Goal: Task Accomplishment & Management: Complete application form

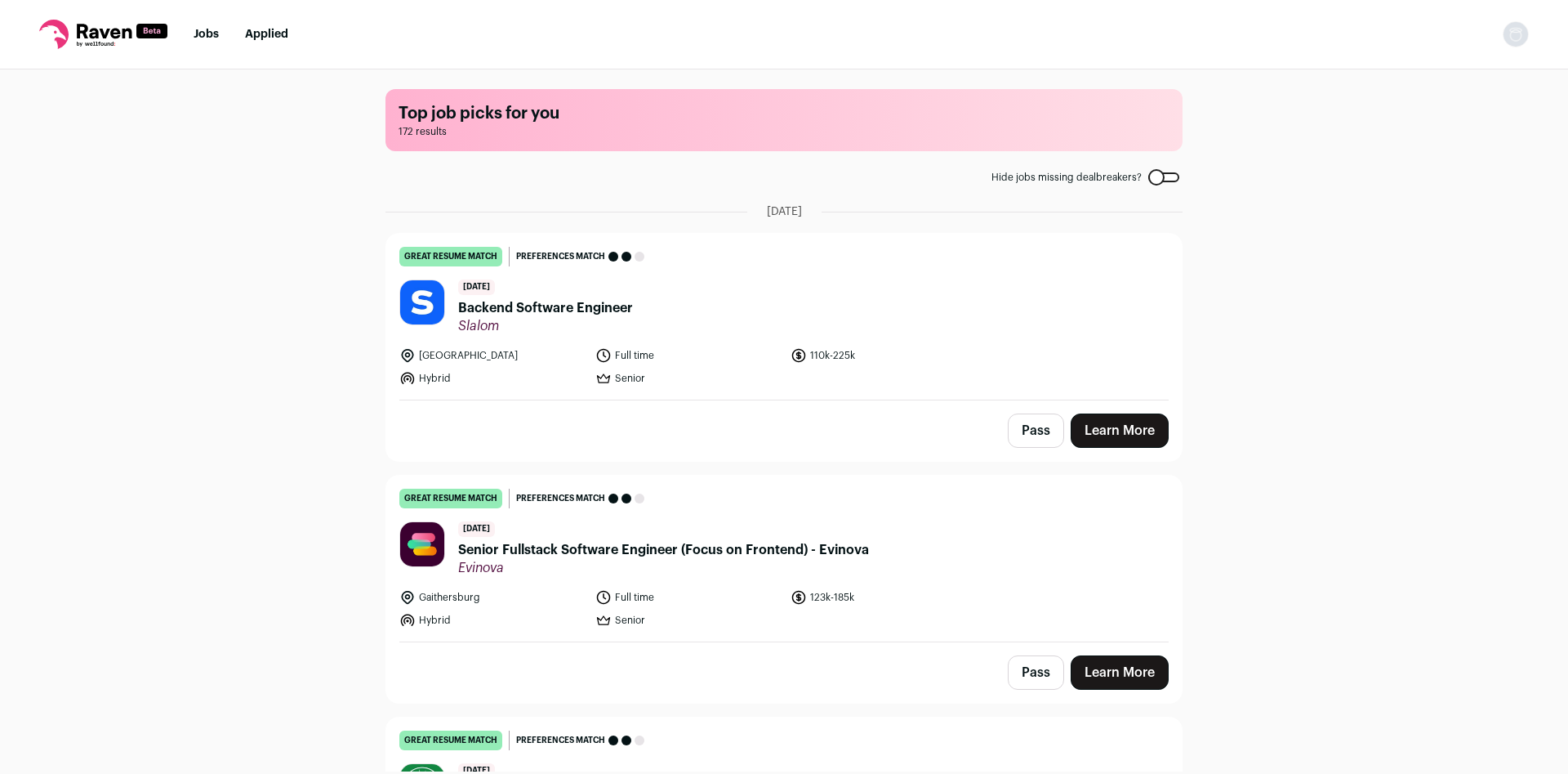
click at [1020, 426] on button "Pass" at bounding box center [1035, 431] width 56 height 35
click at [1025, 666] on button "Pass" at bounding box center [1035, 673] width 56 height 35
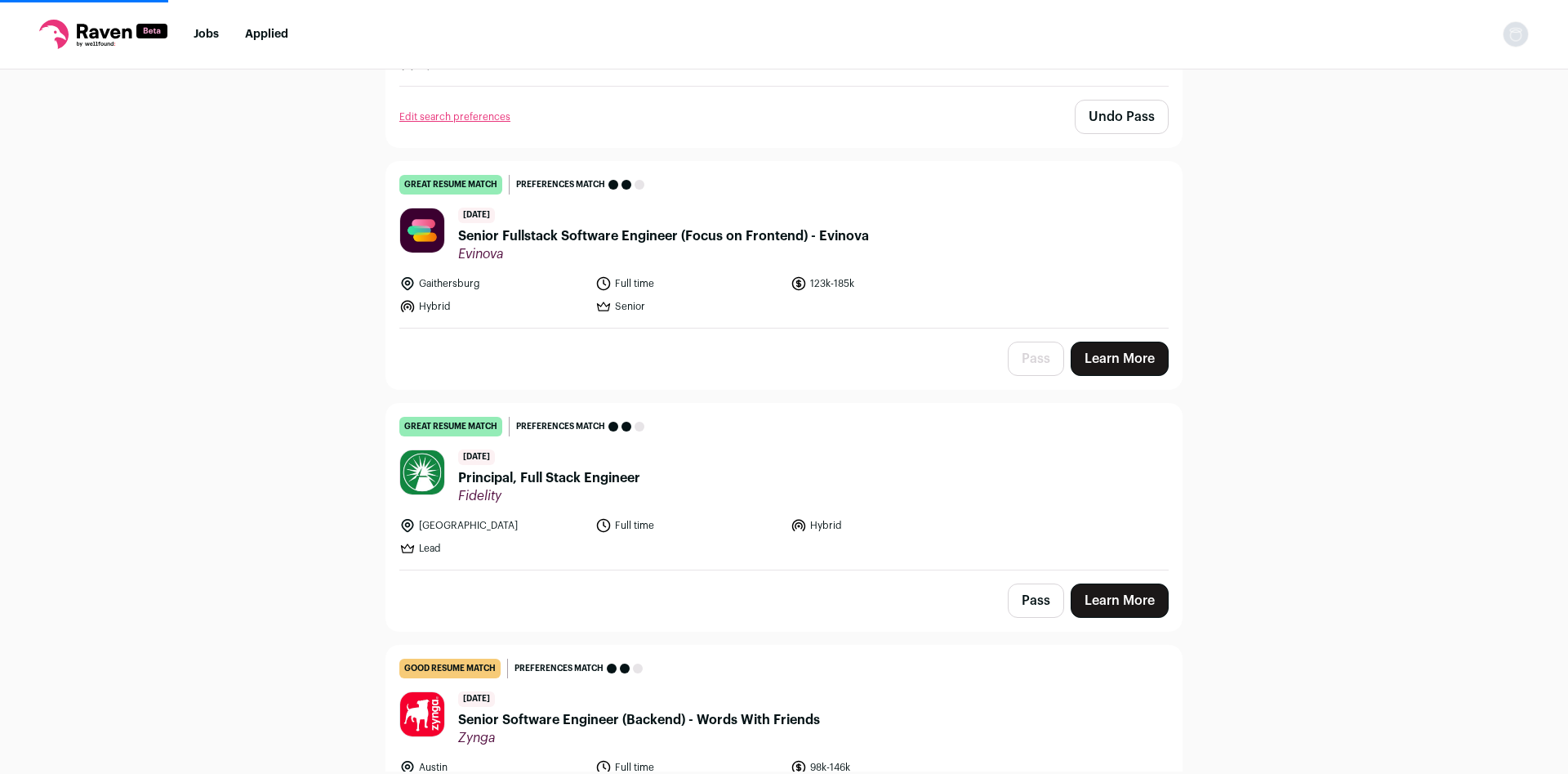
scroll to position [323, 0]
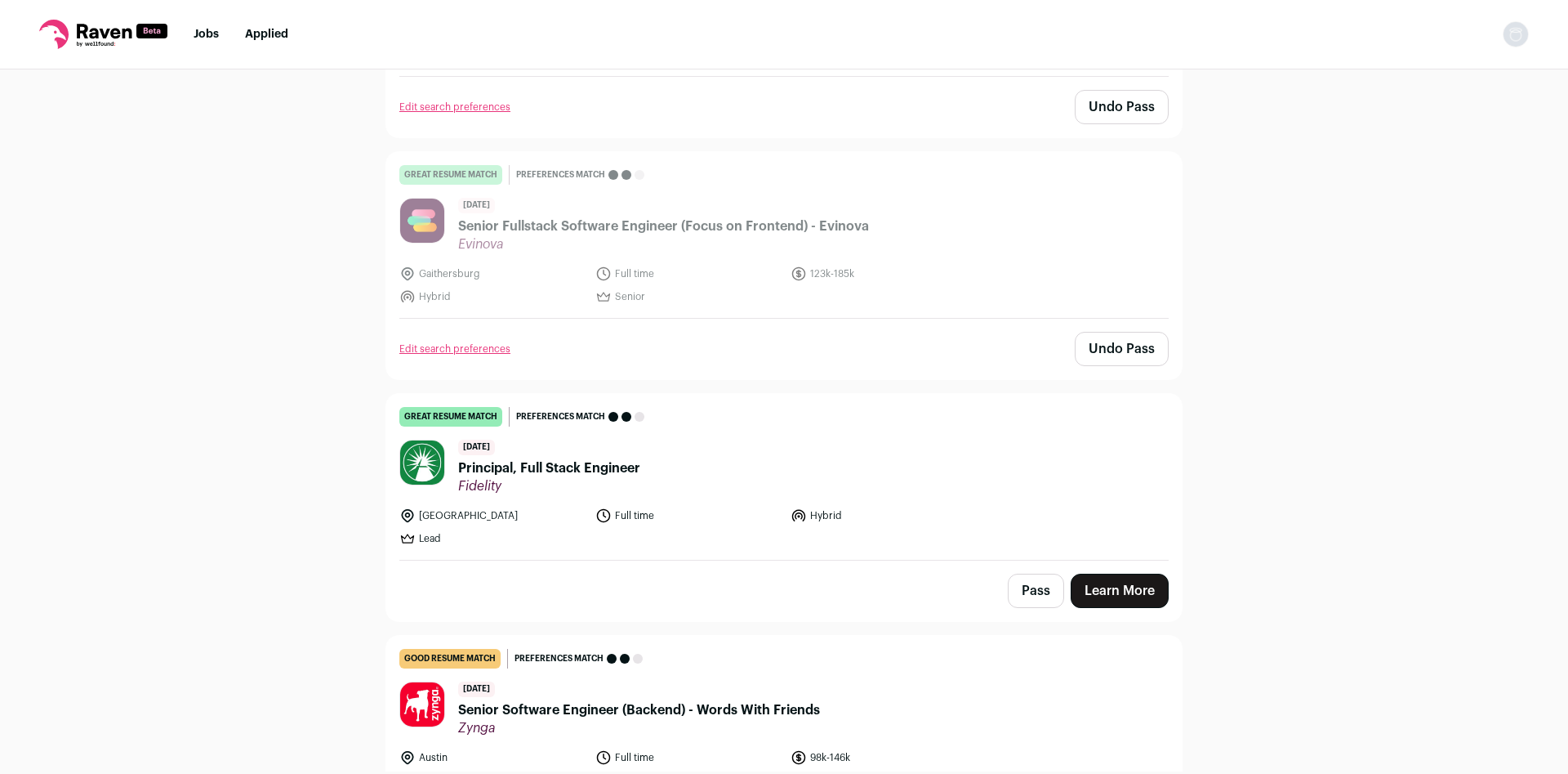
click at [1014, 589] on button "Pass" at bounding box center [1035, 591] width 56 height 35
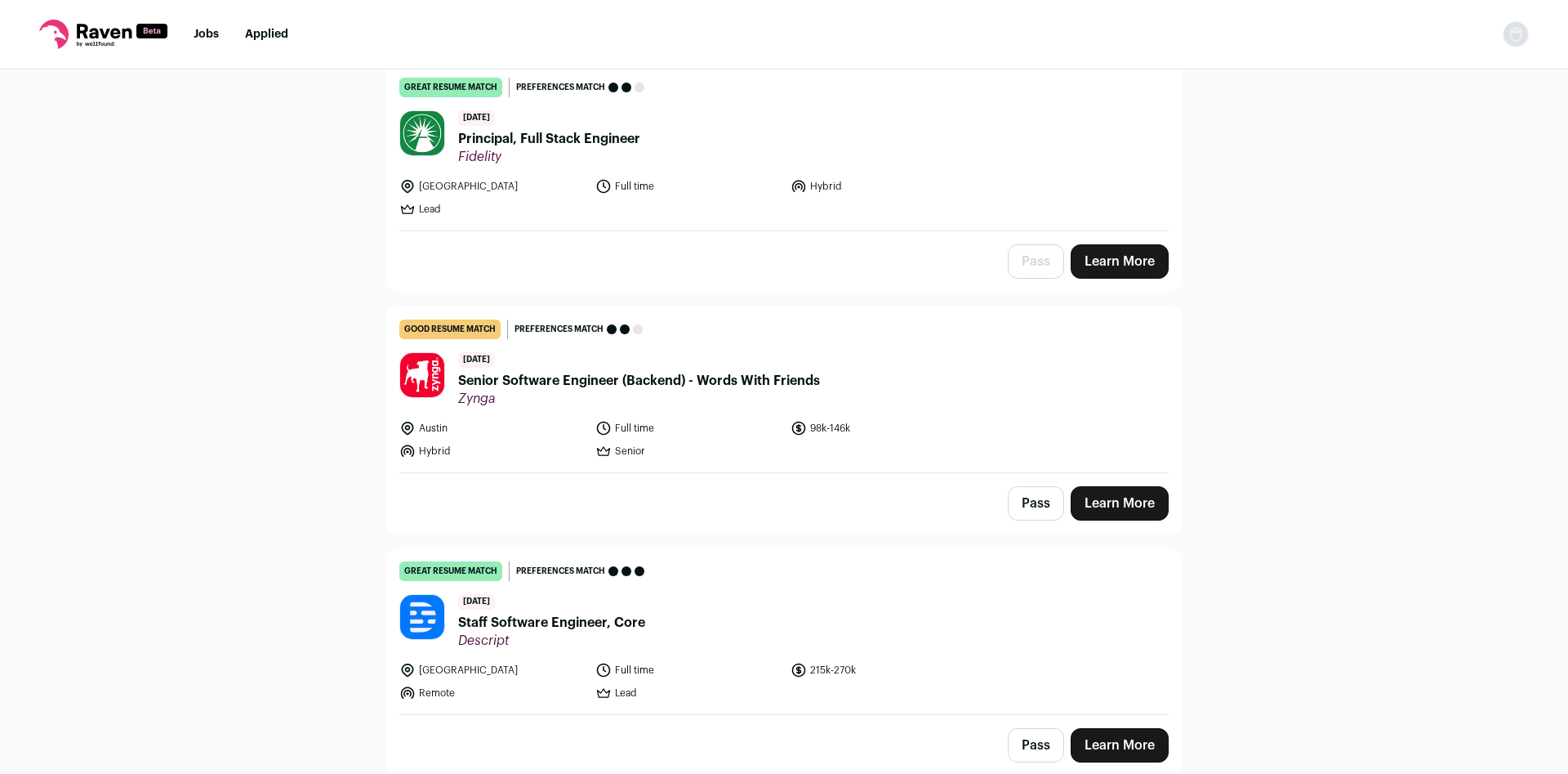
scroll to position [755, 0]
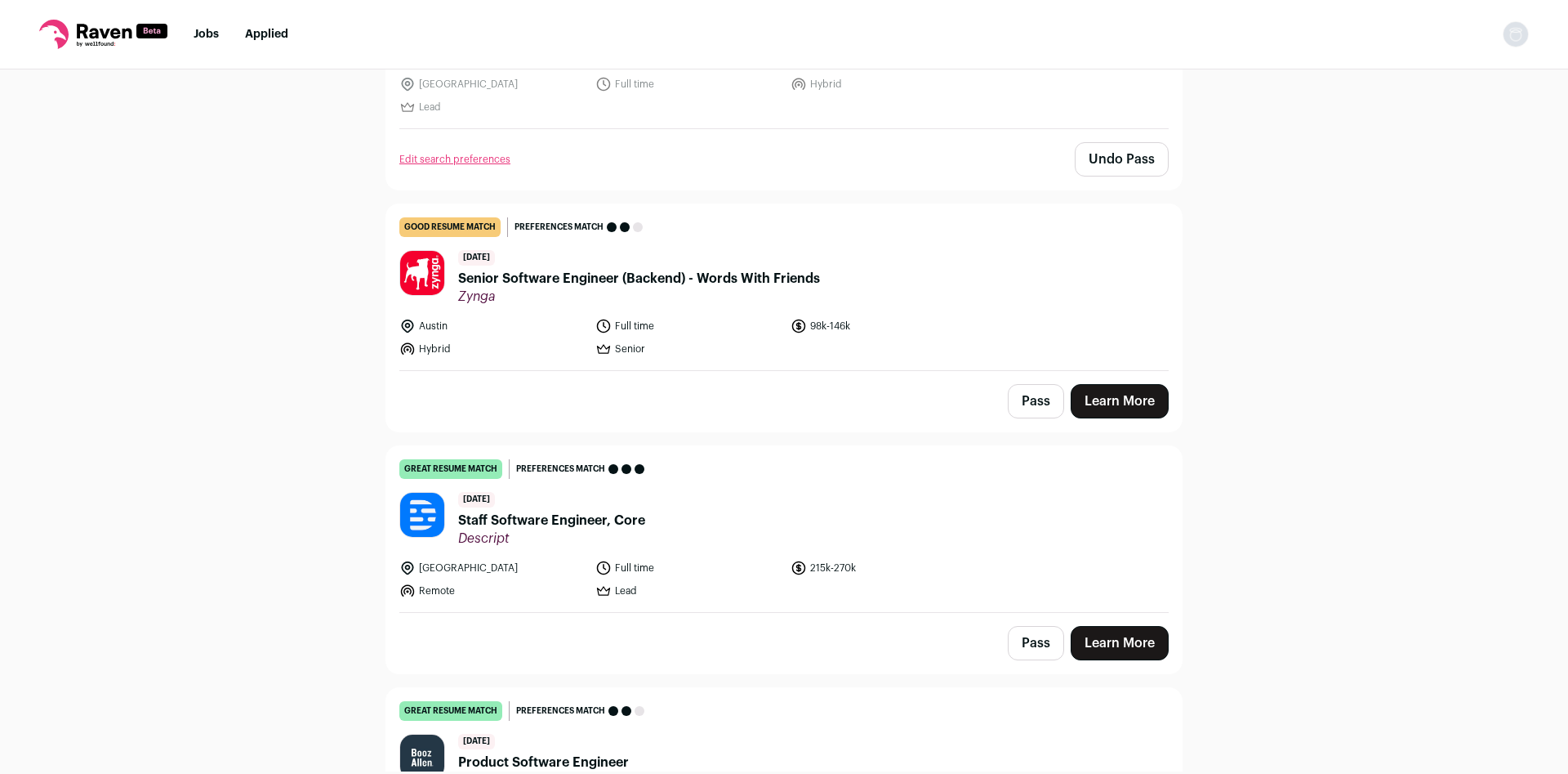
click at [1022, 406] on button "Pass" at bounding box center [1035, 401] width 56 height 35
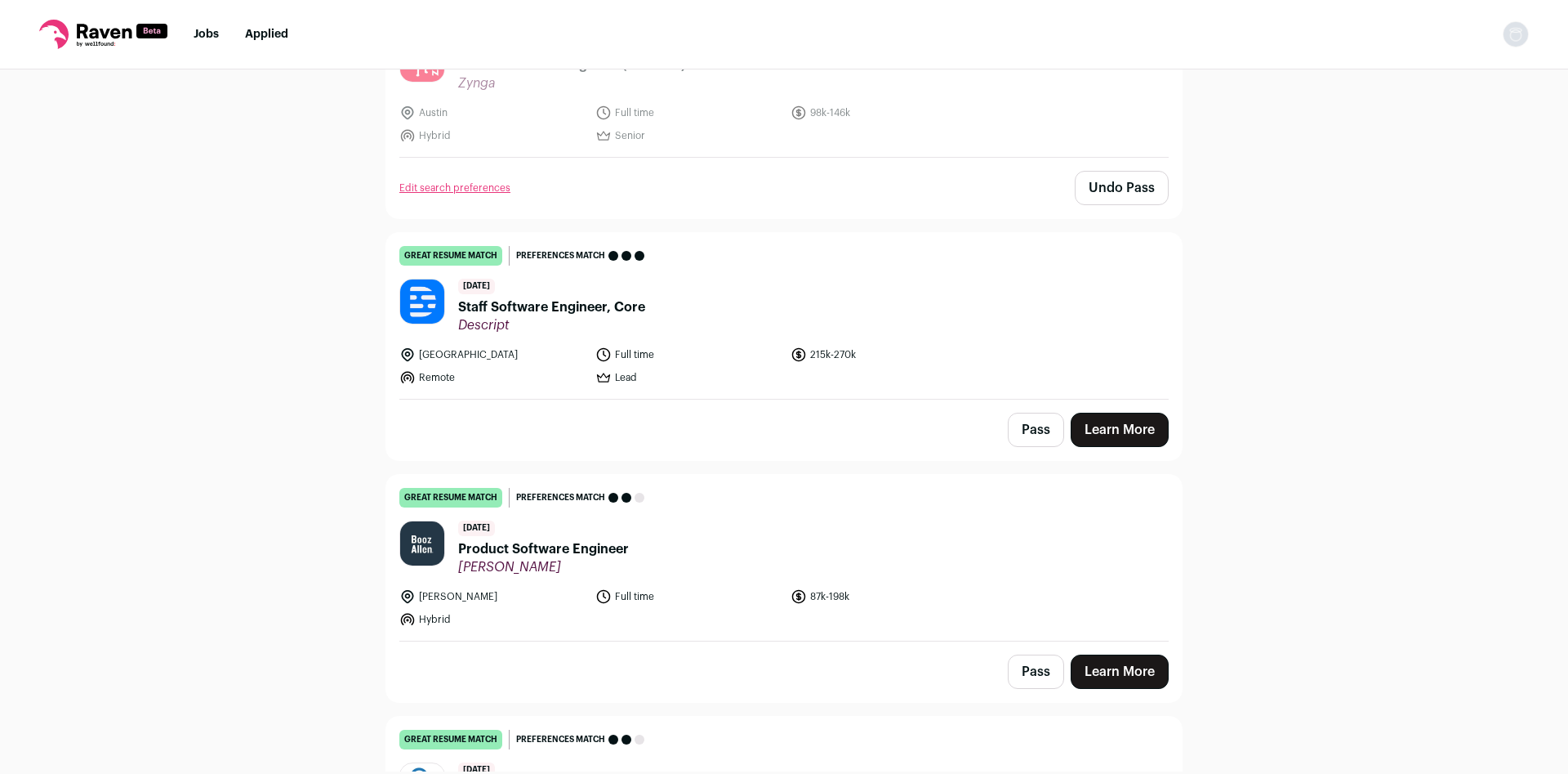
scroll to position [971, 0]
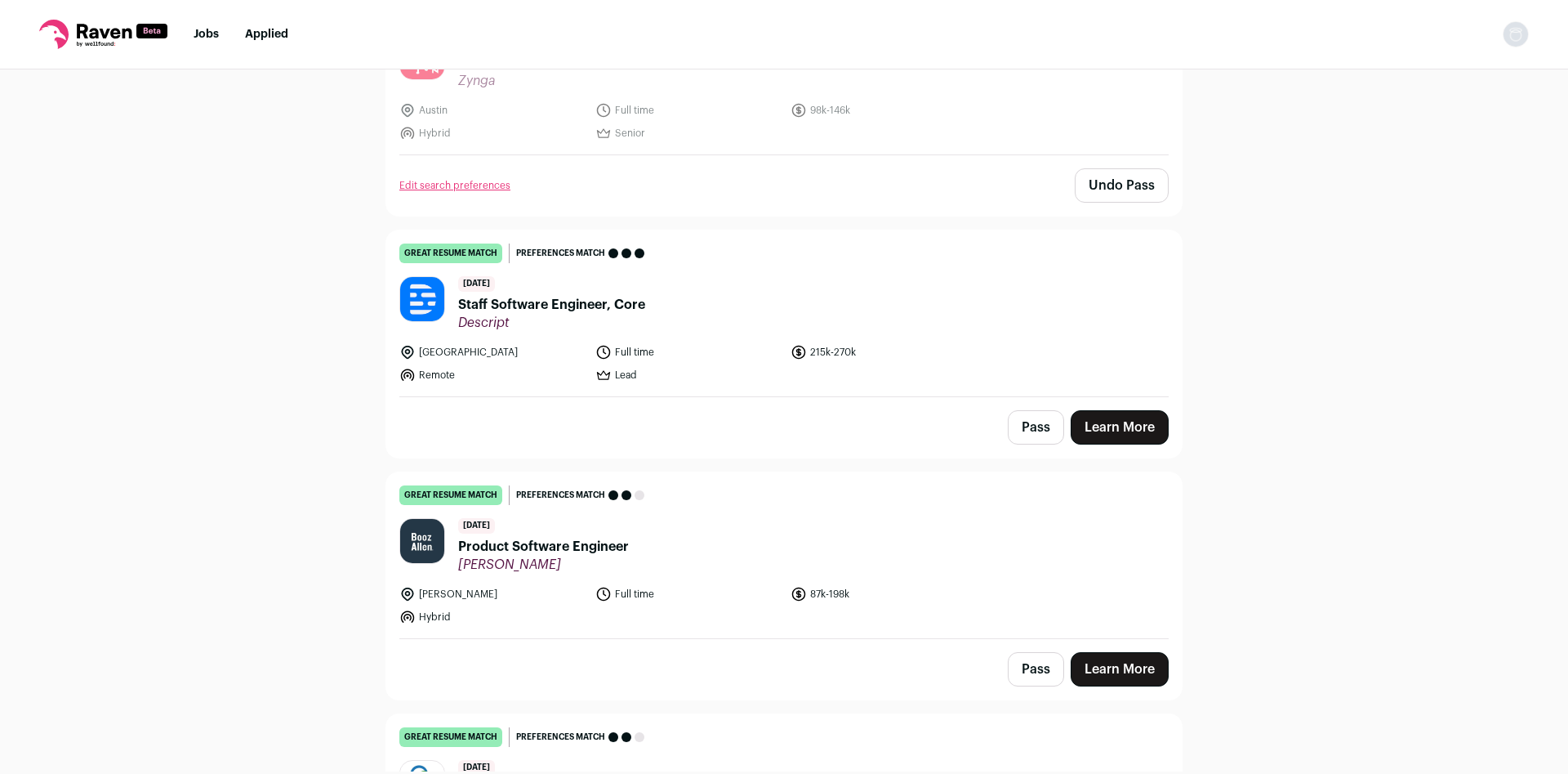
click at [1015, 431] on button "Pass" at bounding box center [1035, 427] width 56 height 35
click at [1027, 667] on button "Pass" at bounding box center [1035, 669] width 56 height 35
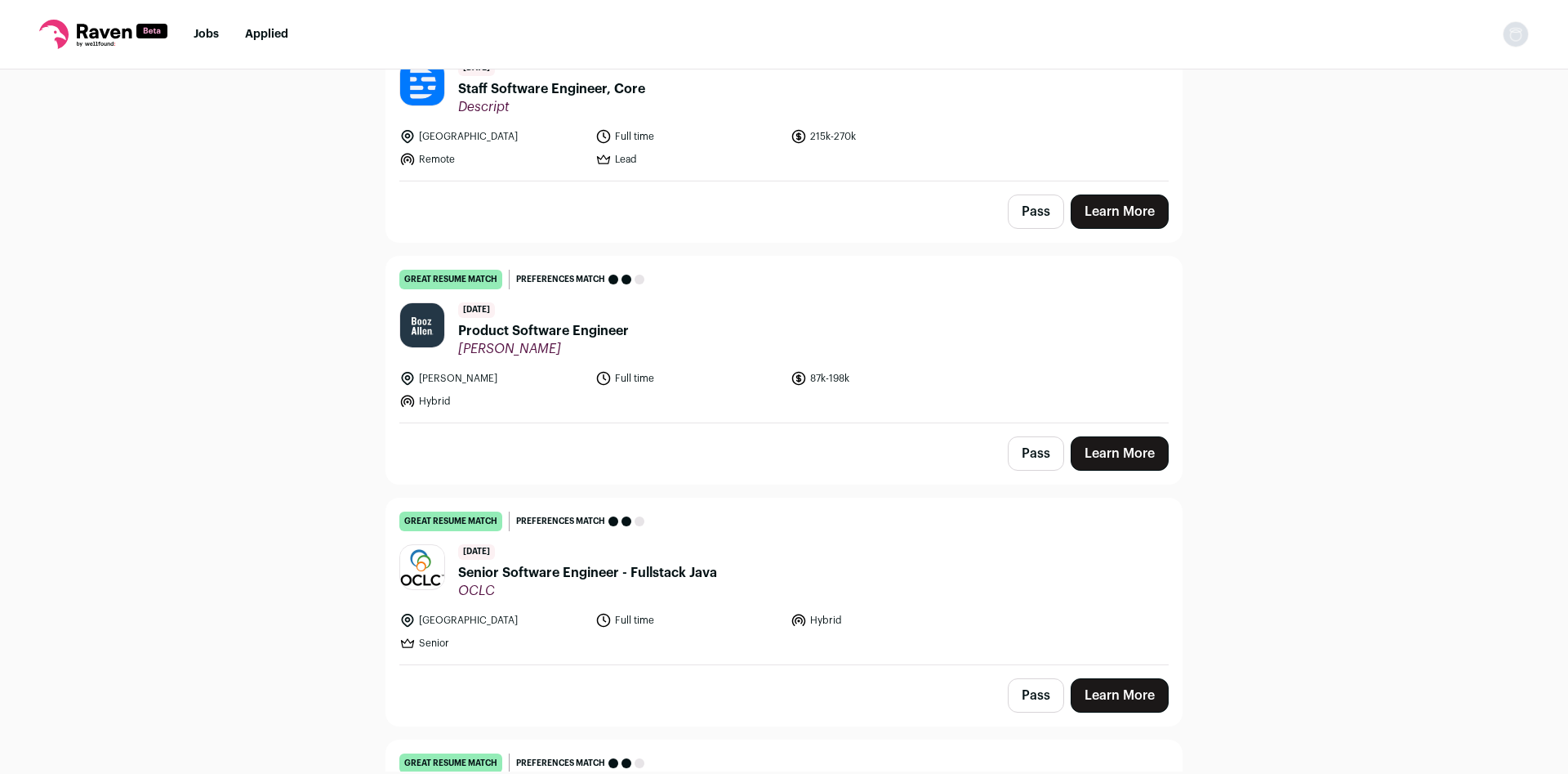
scroll to position [1294, 0]
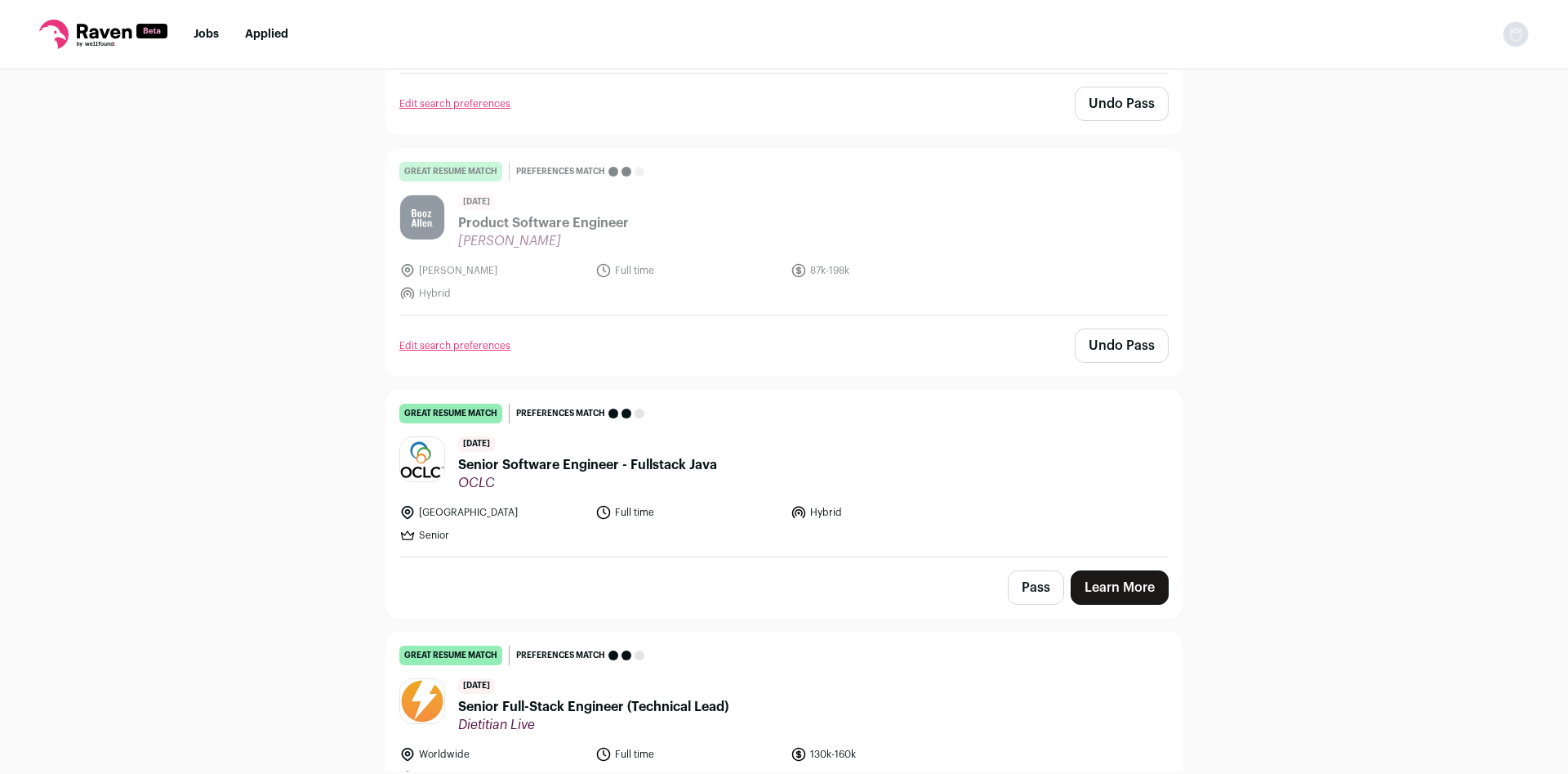
click at [1035, 581] on button "Pass" at bounding box center [1035, 588] width 56 height 35
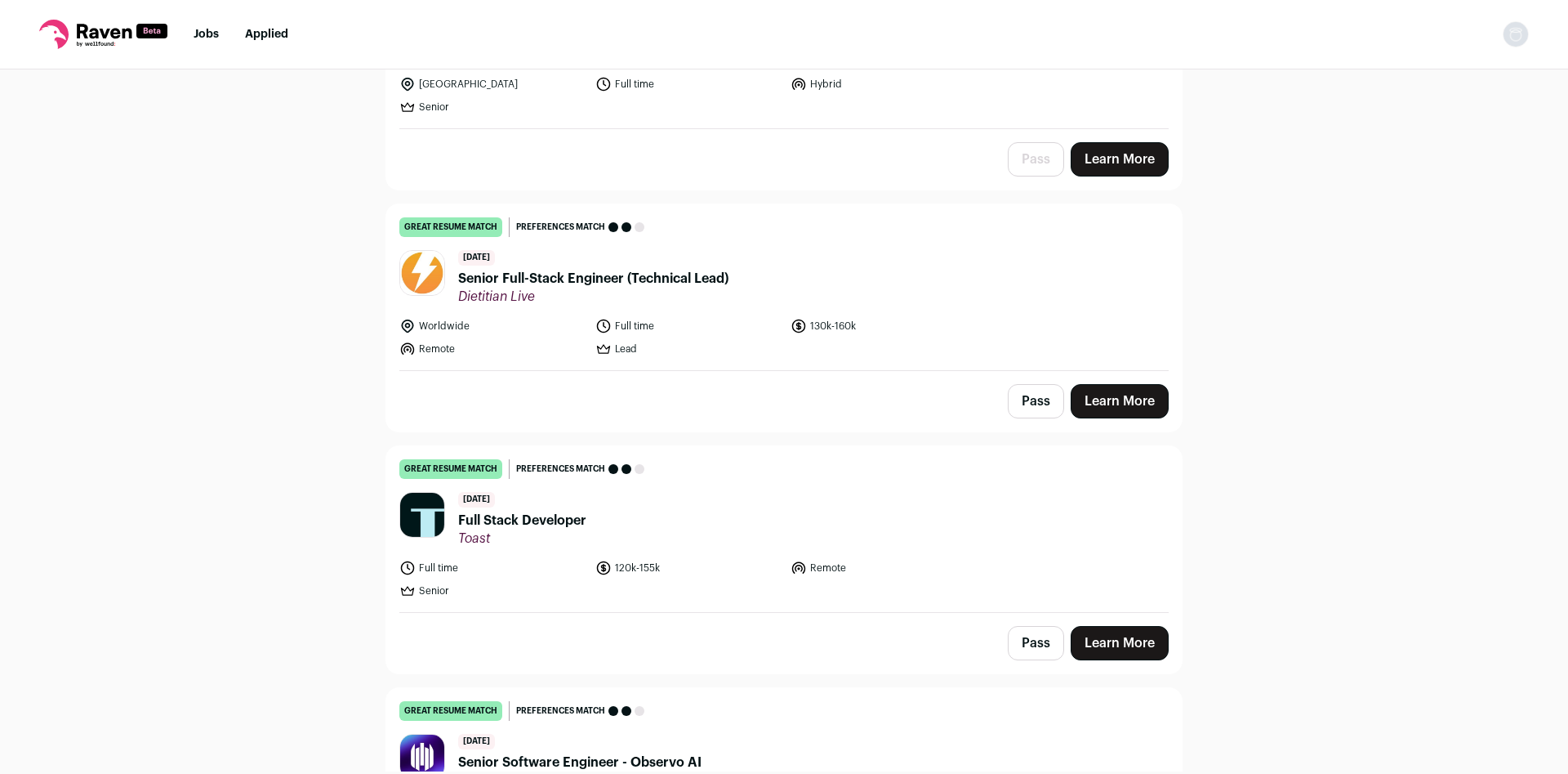
scroll to position [1726, 0]
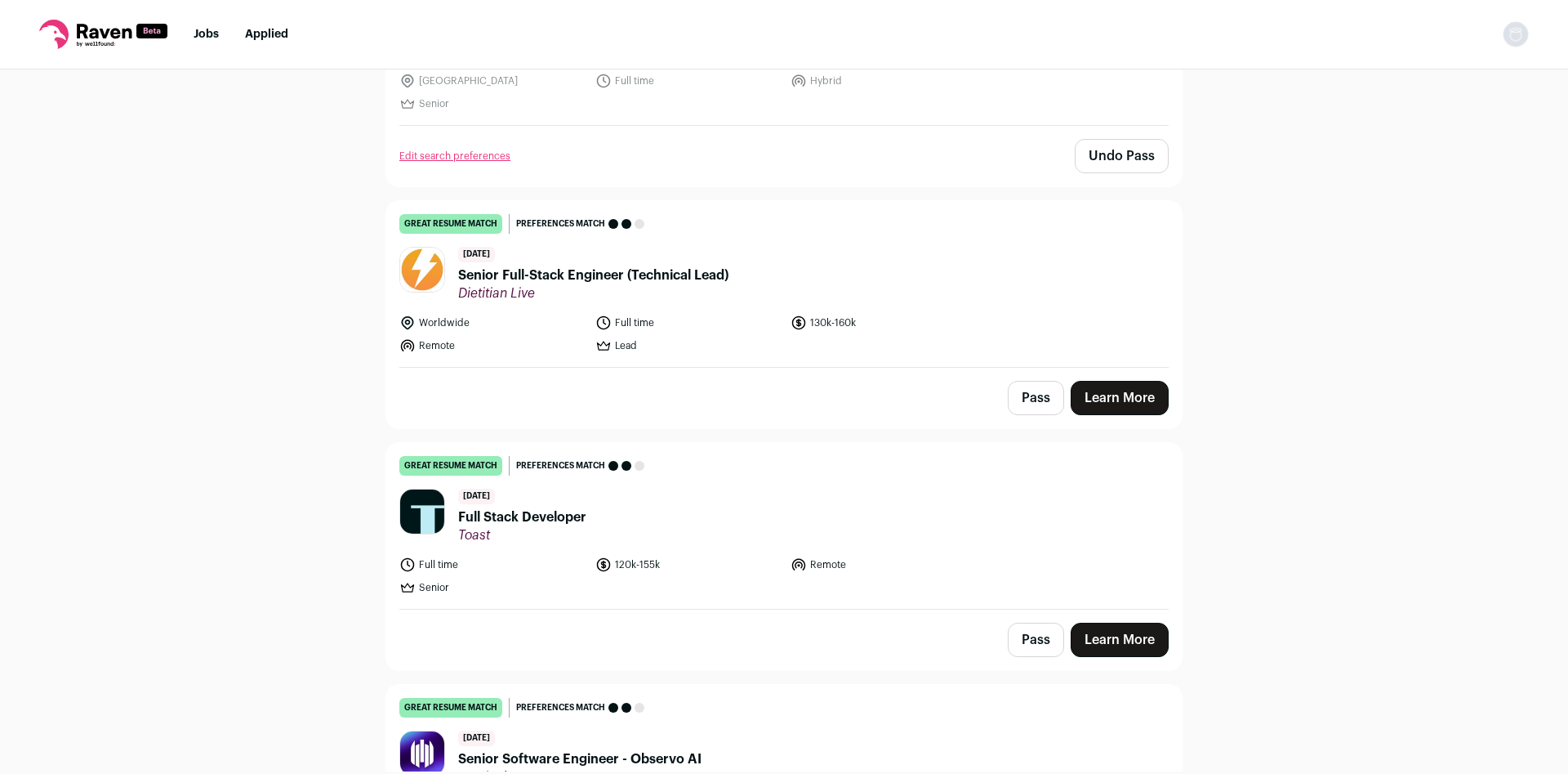
click at [1026, 396] on button "Pass" at bounding box center [1035, 398] width 56 height 35
click at [563, 519] on span "Full Stack Developer" at bounding box center [522, 517] width 128 height 20
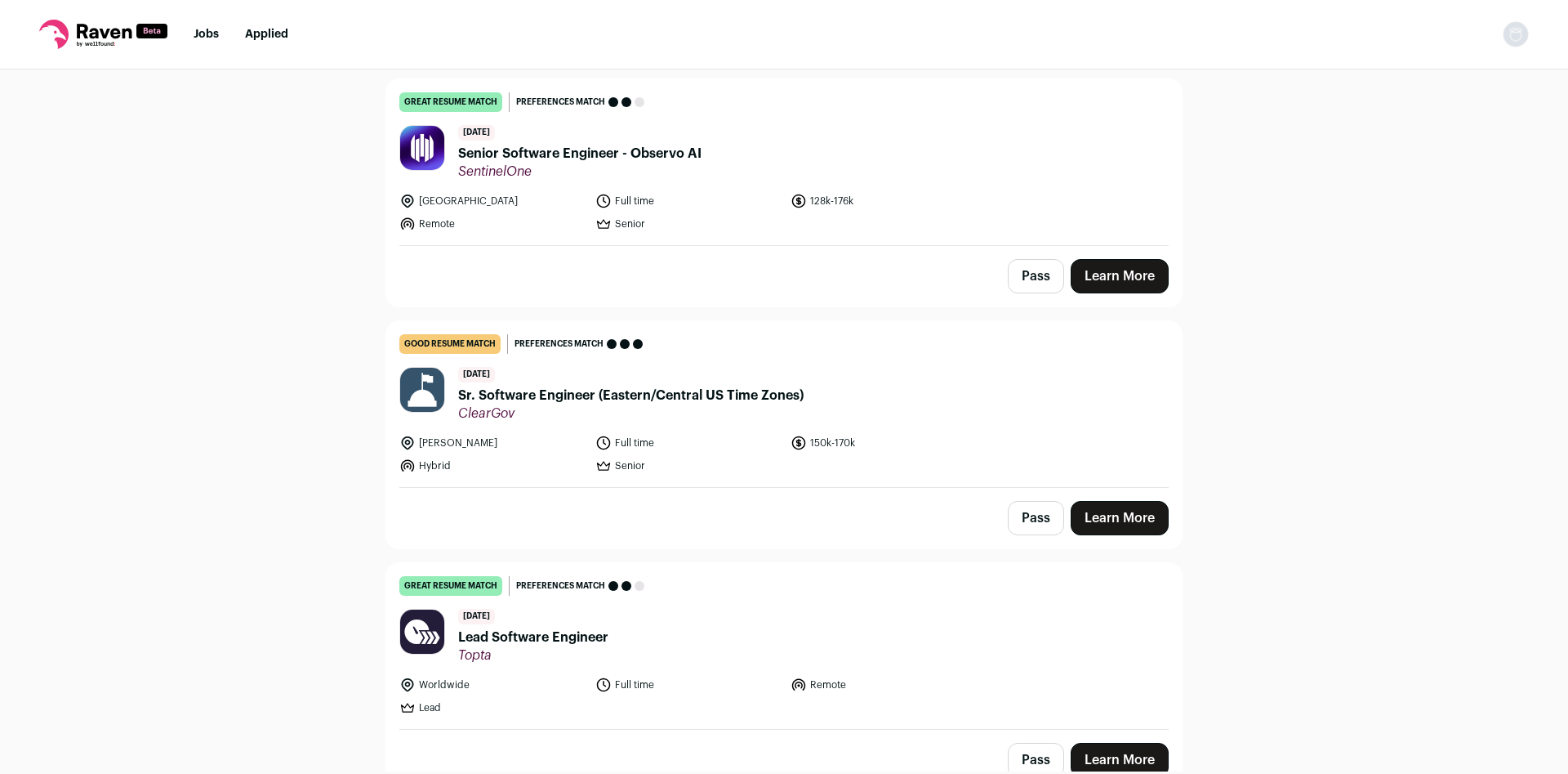
scroll to position [2373, 0]
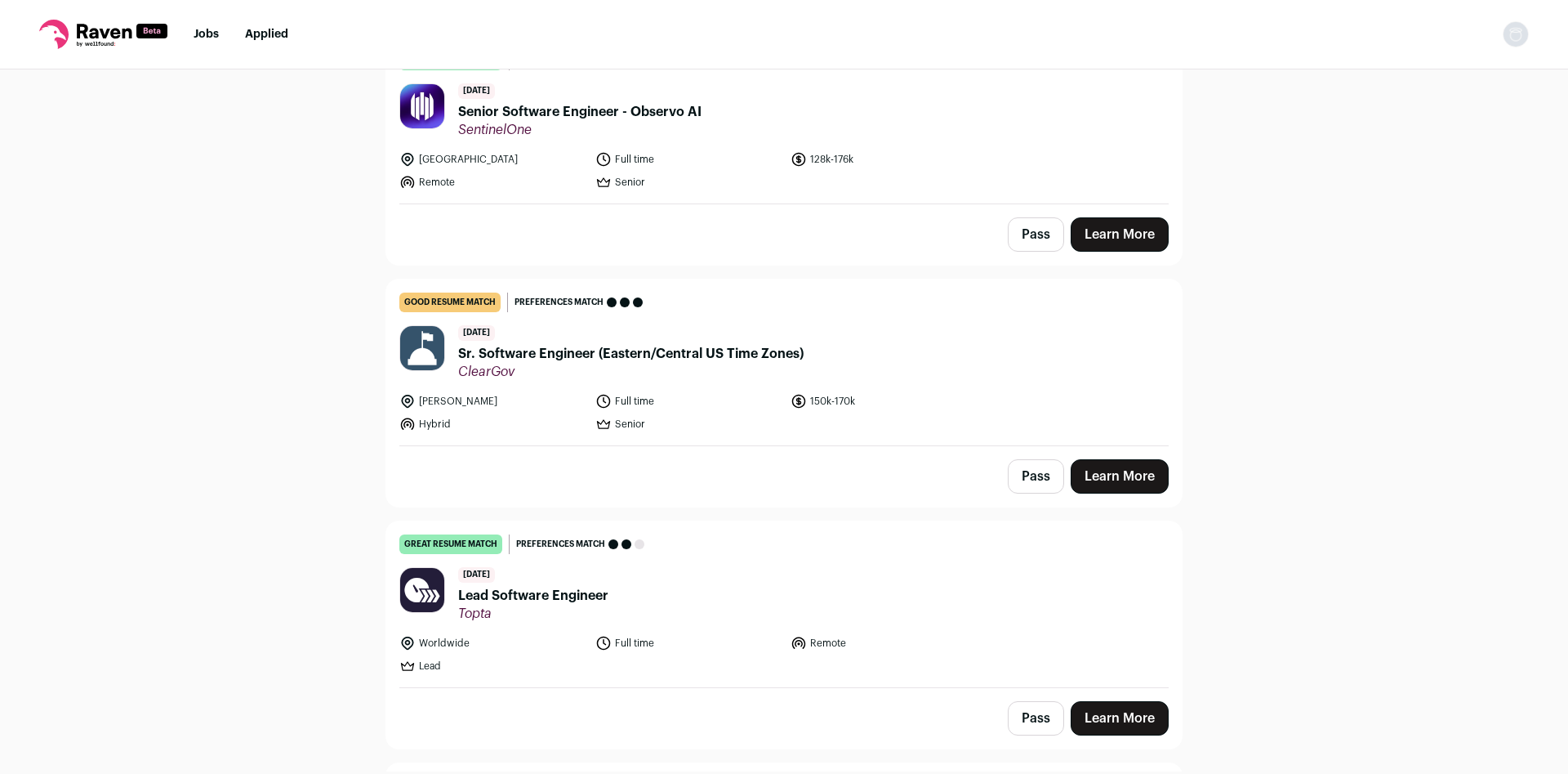
click at [1028, 479] on button "Pass" at bounding box center [1035, 477] width 56 height 35
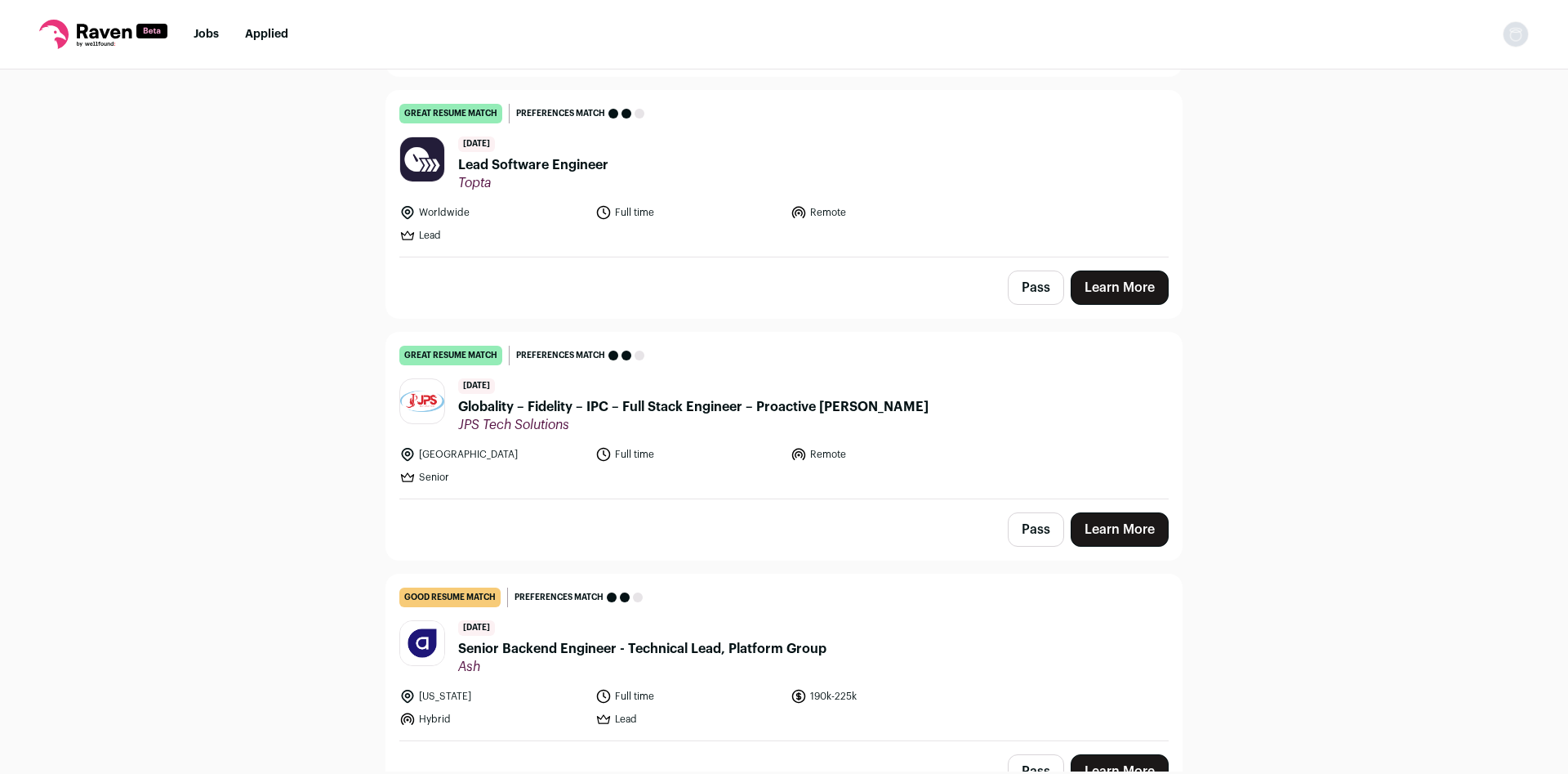
scroll to position [2805, 0]
click at [1034, 292] on button "Pass" at bounding box center [1035, 287] width 56 height 35
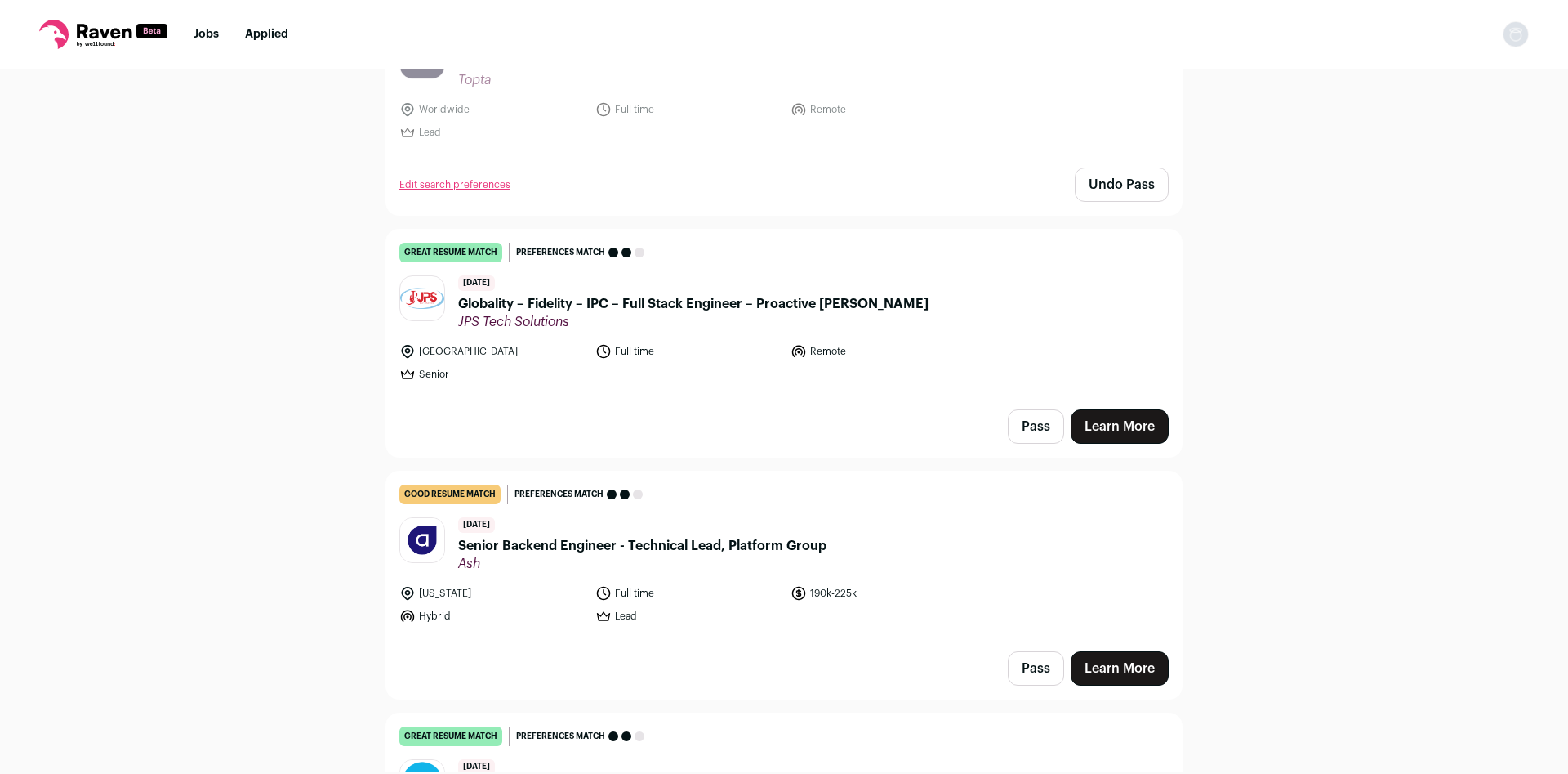
scroll to position [2912, 0]
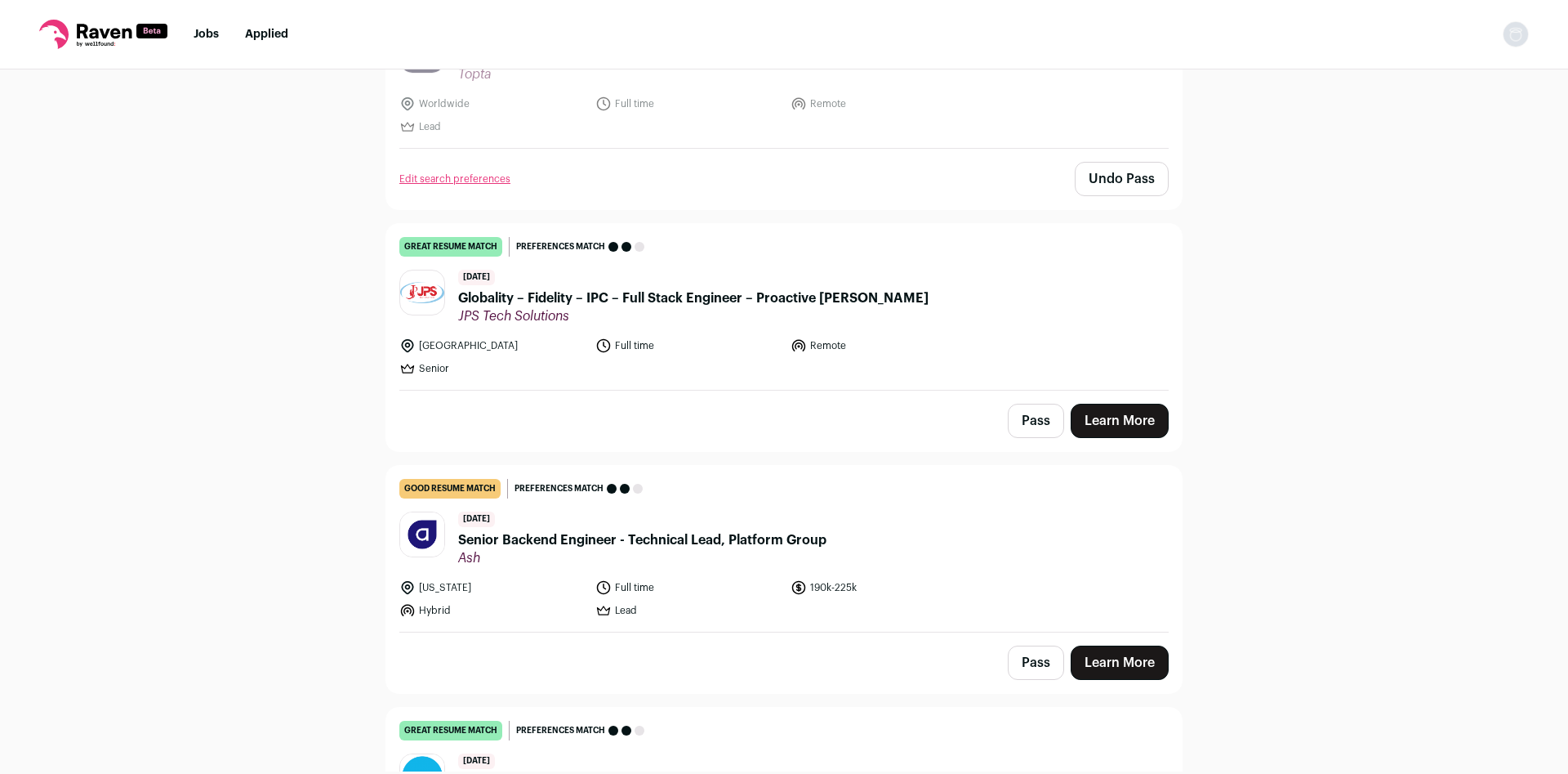
click at [1020, 420] on button "Pass" at bounding box center [1035, 421] width 56 height 35
click at [1027, 661] on button "Pass" at bounding box center [1035, 663] width 56 height 35
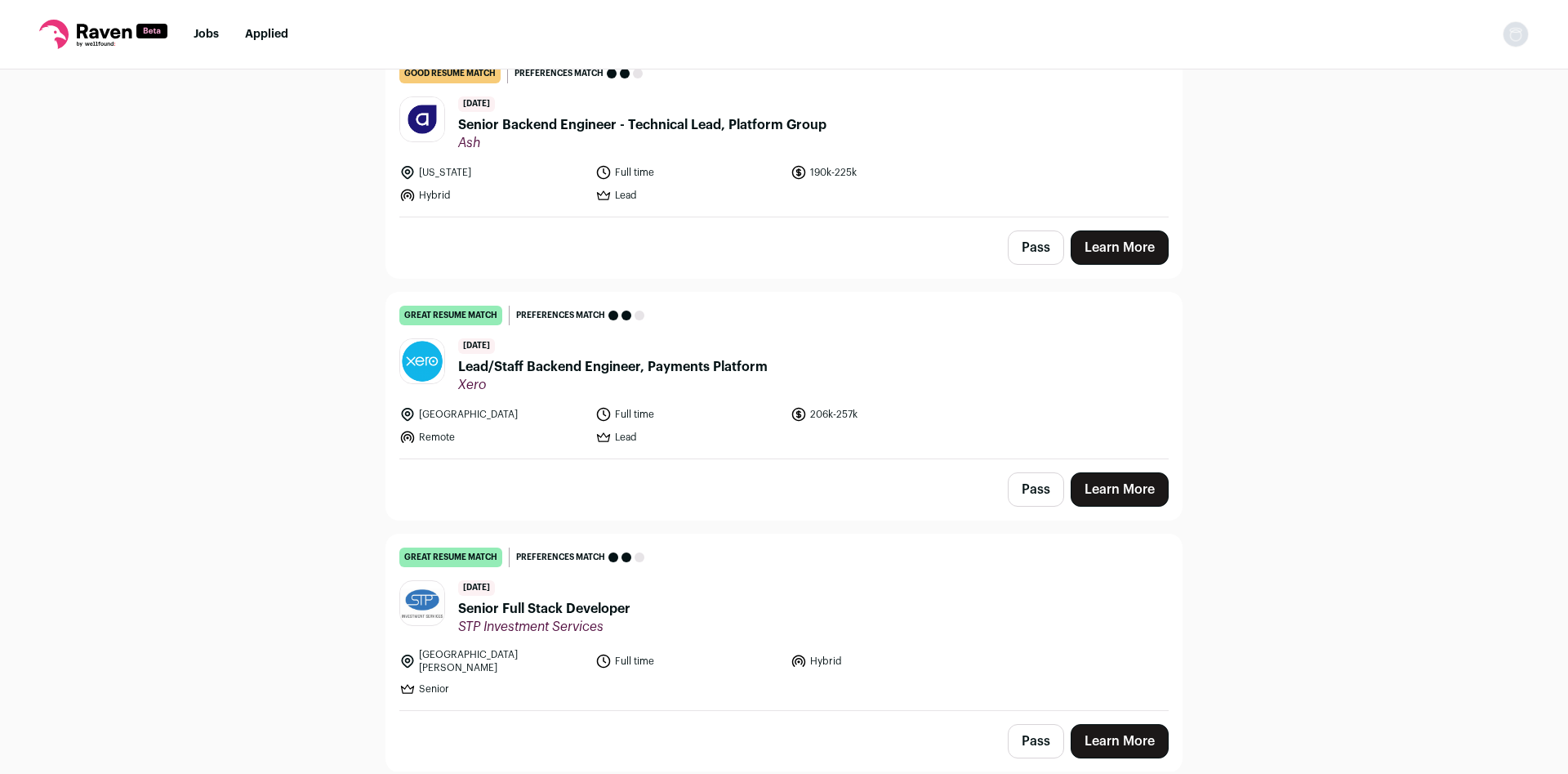
scroll to position [3344, 0]
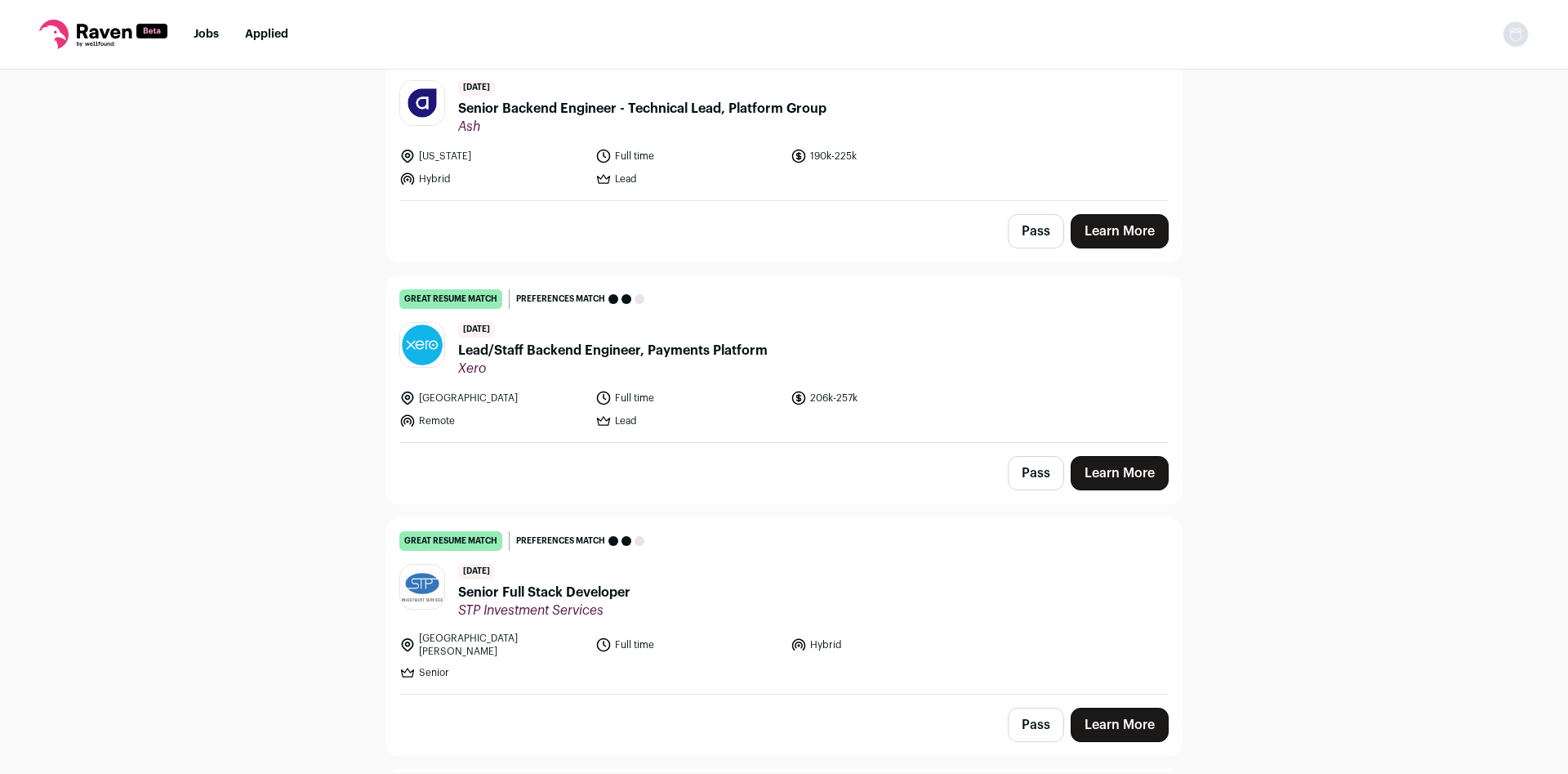
click at [1021, 473] on button "Pass" at bounding box center [1035, 473] width 56 height 35
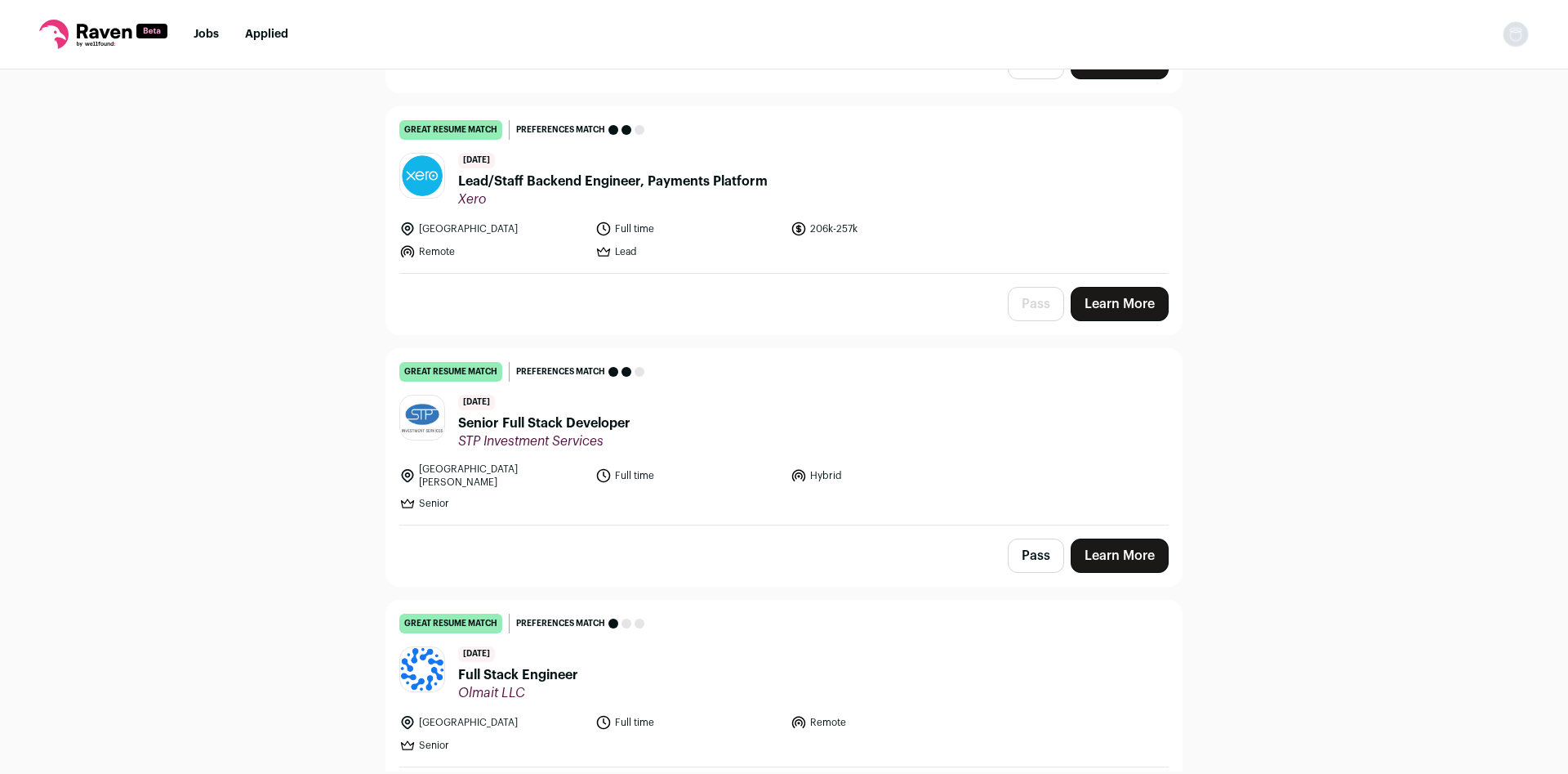
scroll to position [3560, 0]
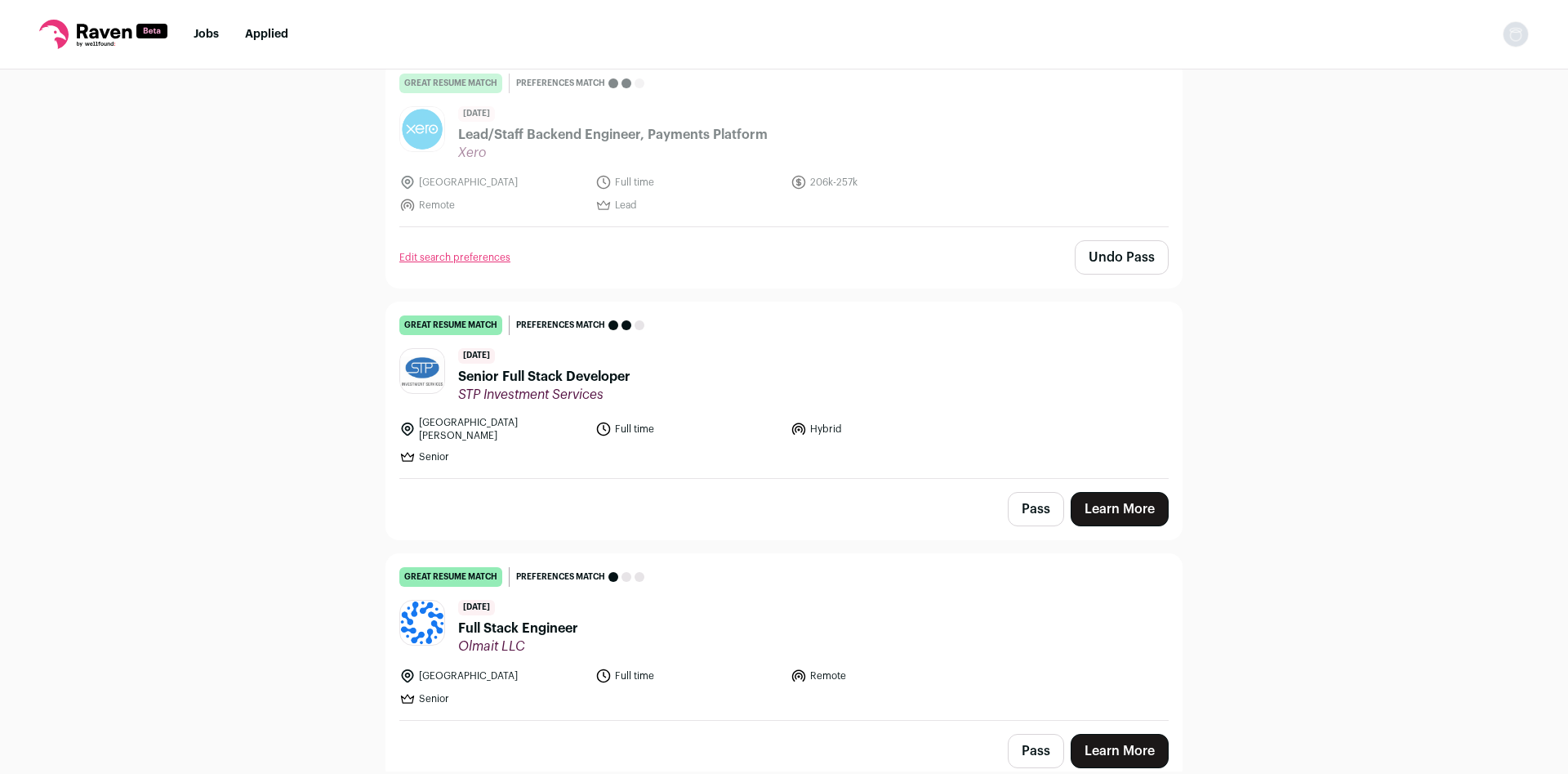
click at [1014, 501] on button "Pass" at bounding box center [1035, 510] width 56 height 35
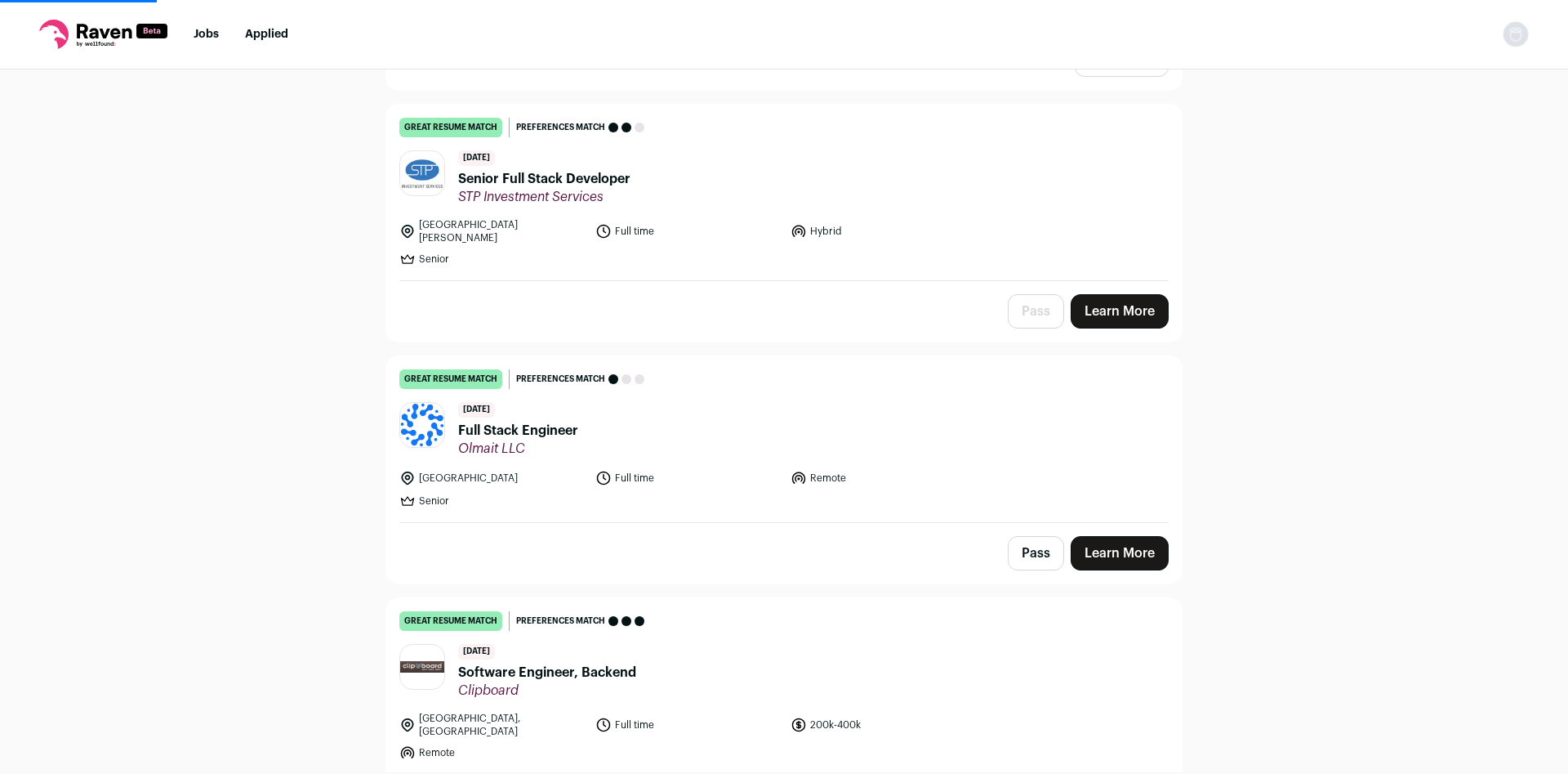
scroll to position [3776, 0]
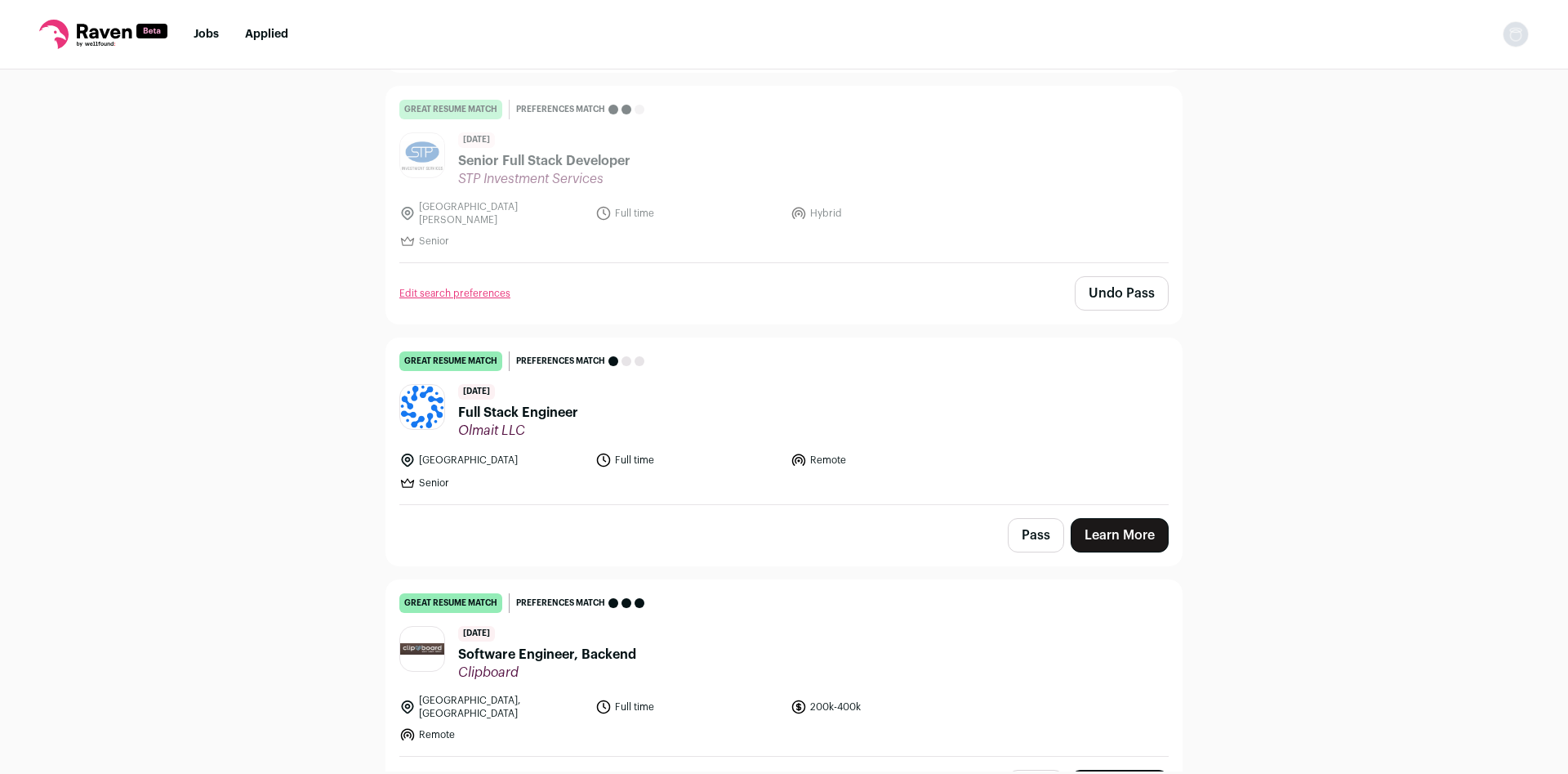
click at [579, 400] on header "3 days ago Full Stack Engineer Olmait LLC" at bounding box center [784, 411] width 769 height 55
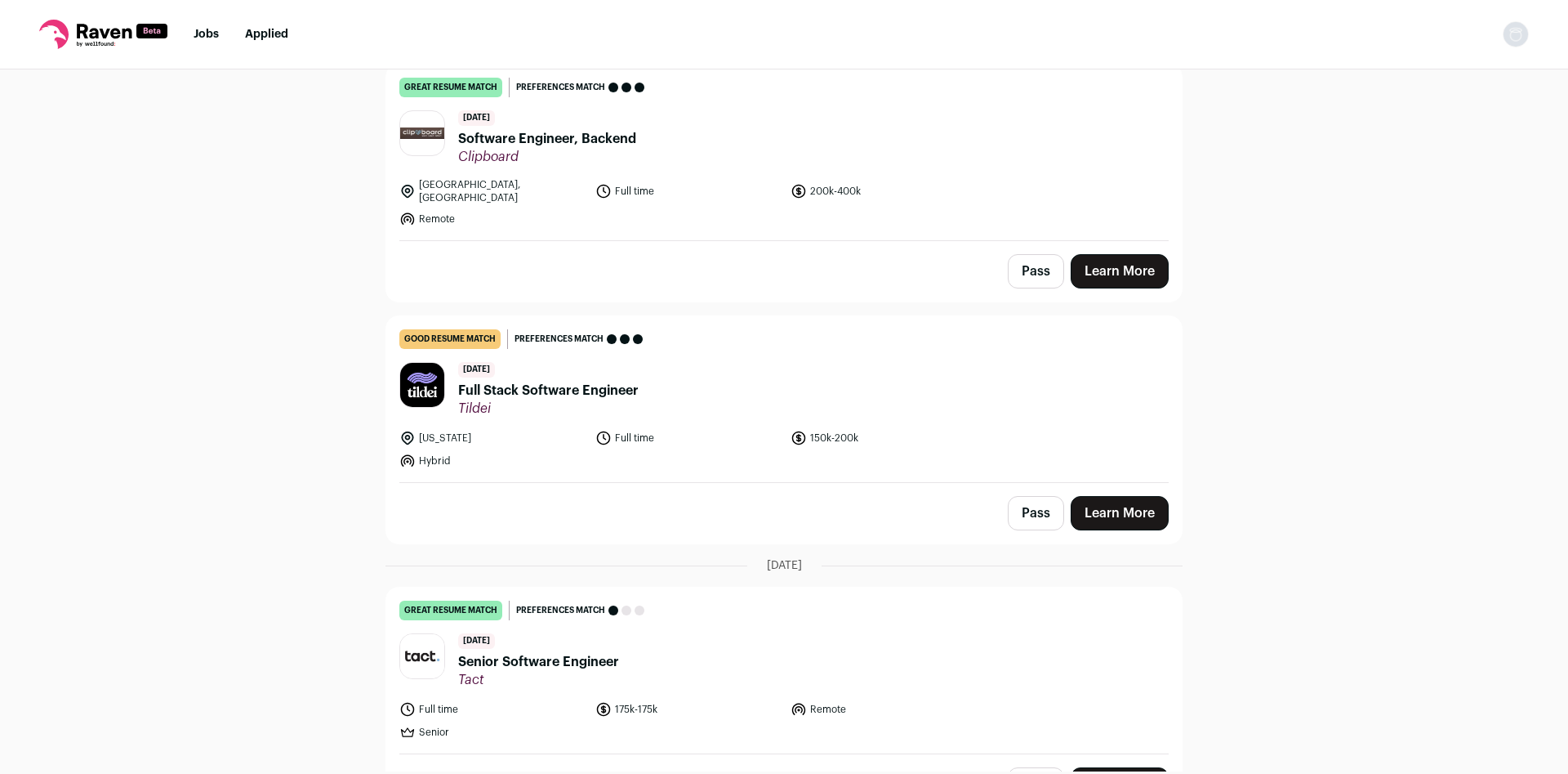
scroll to position [4315, 0]
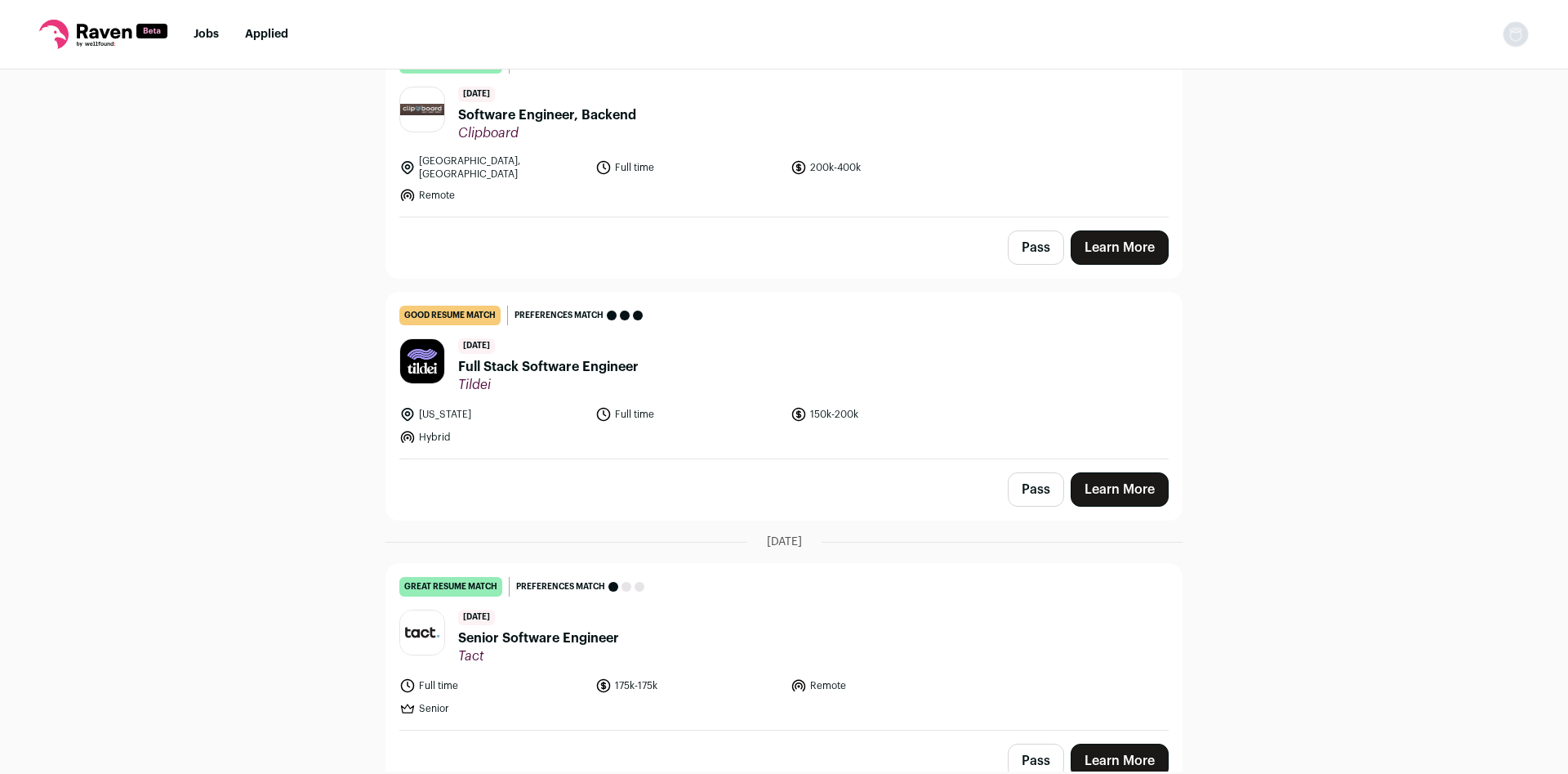
click at [606, 628] on span "Senior Software Engineer" at bounding box center [539, 638] width 161 height 20
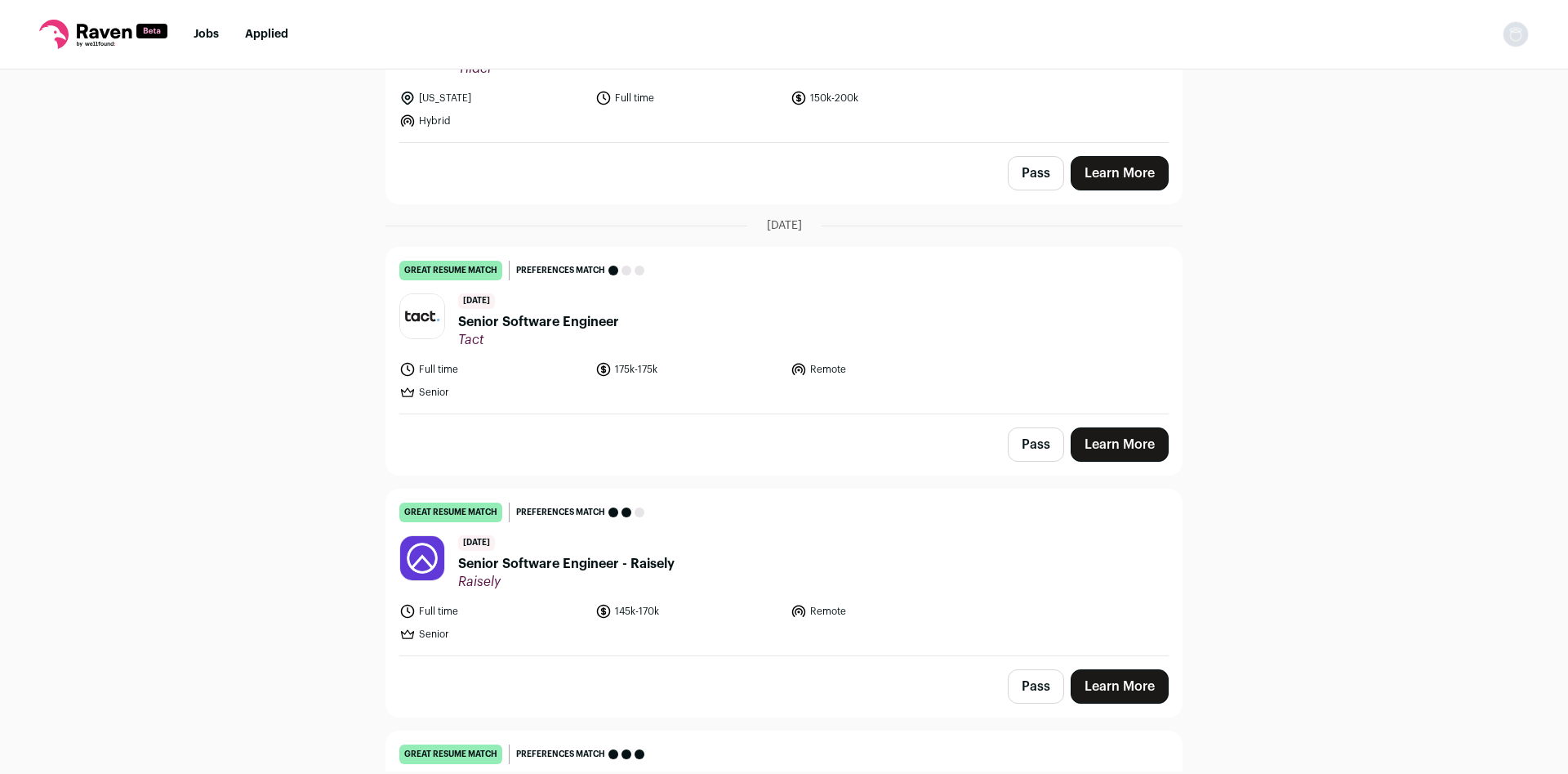
scroll to position [4638, 0]
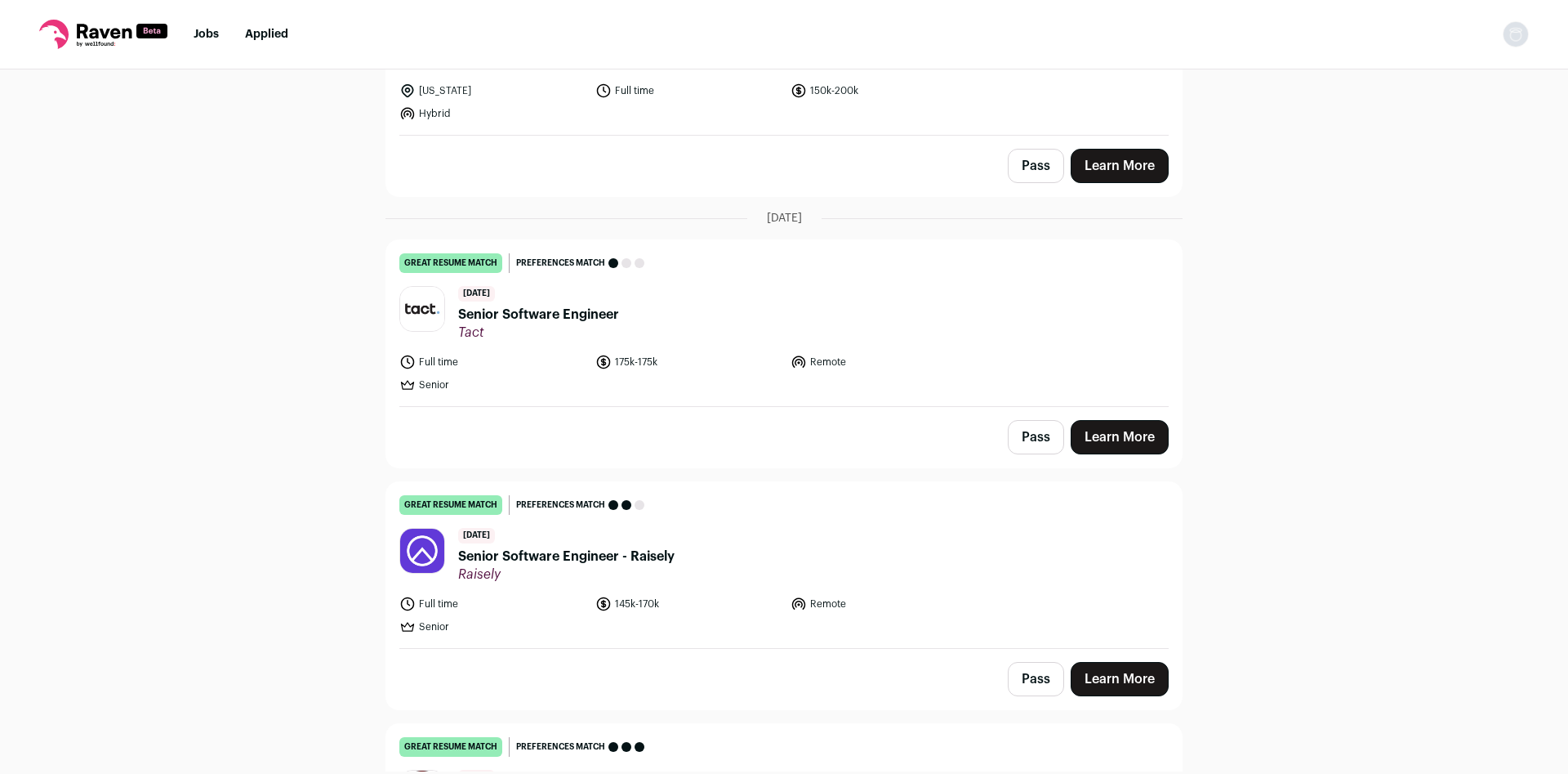
click at [632, 547] on span "Senior Software Engineer - Raisely" at bounding box center [567, 556] width 217 height 20
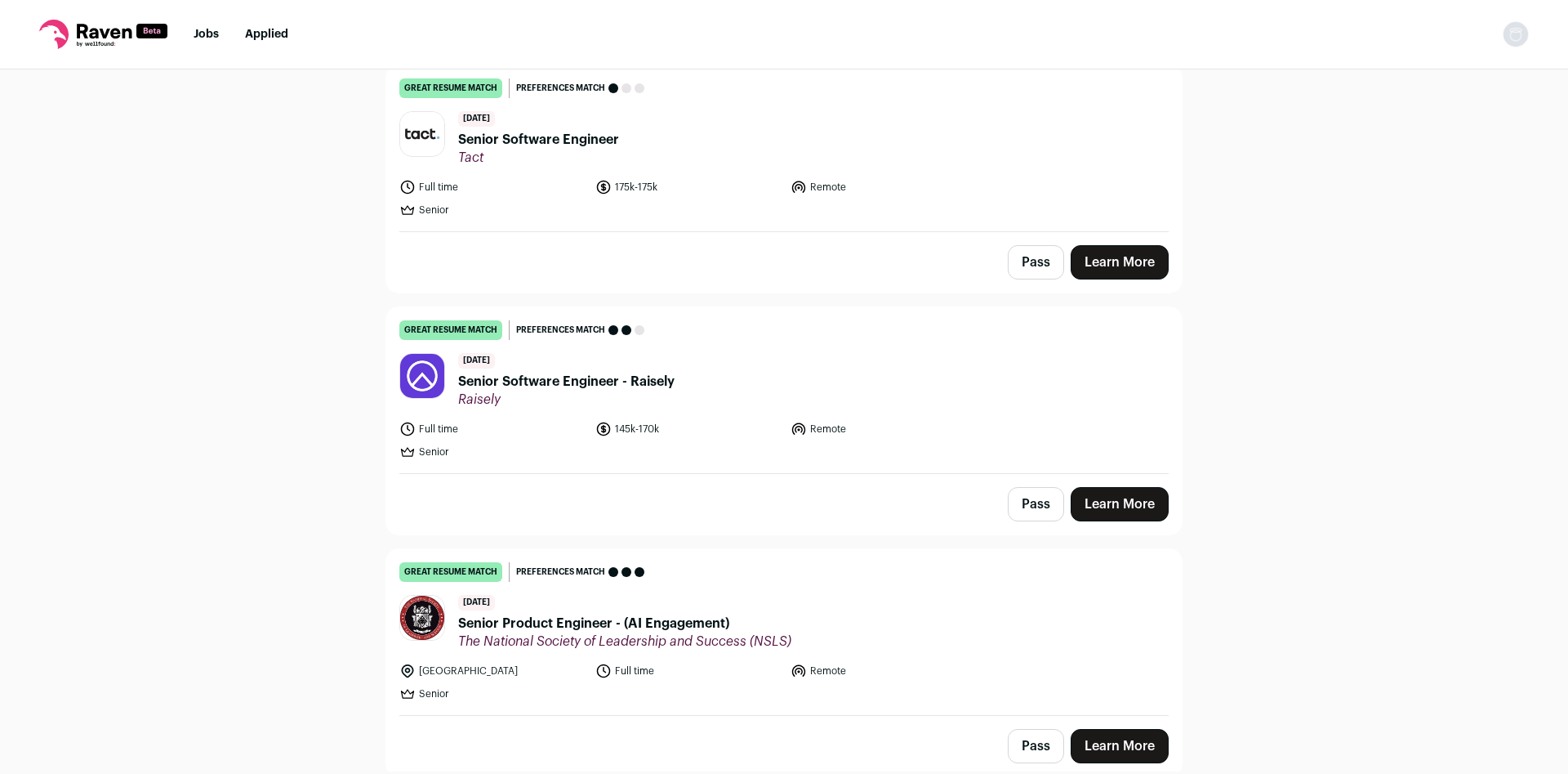
scroll to position [4854, 0]
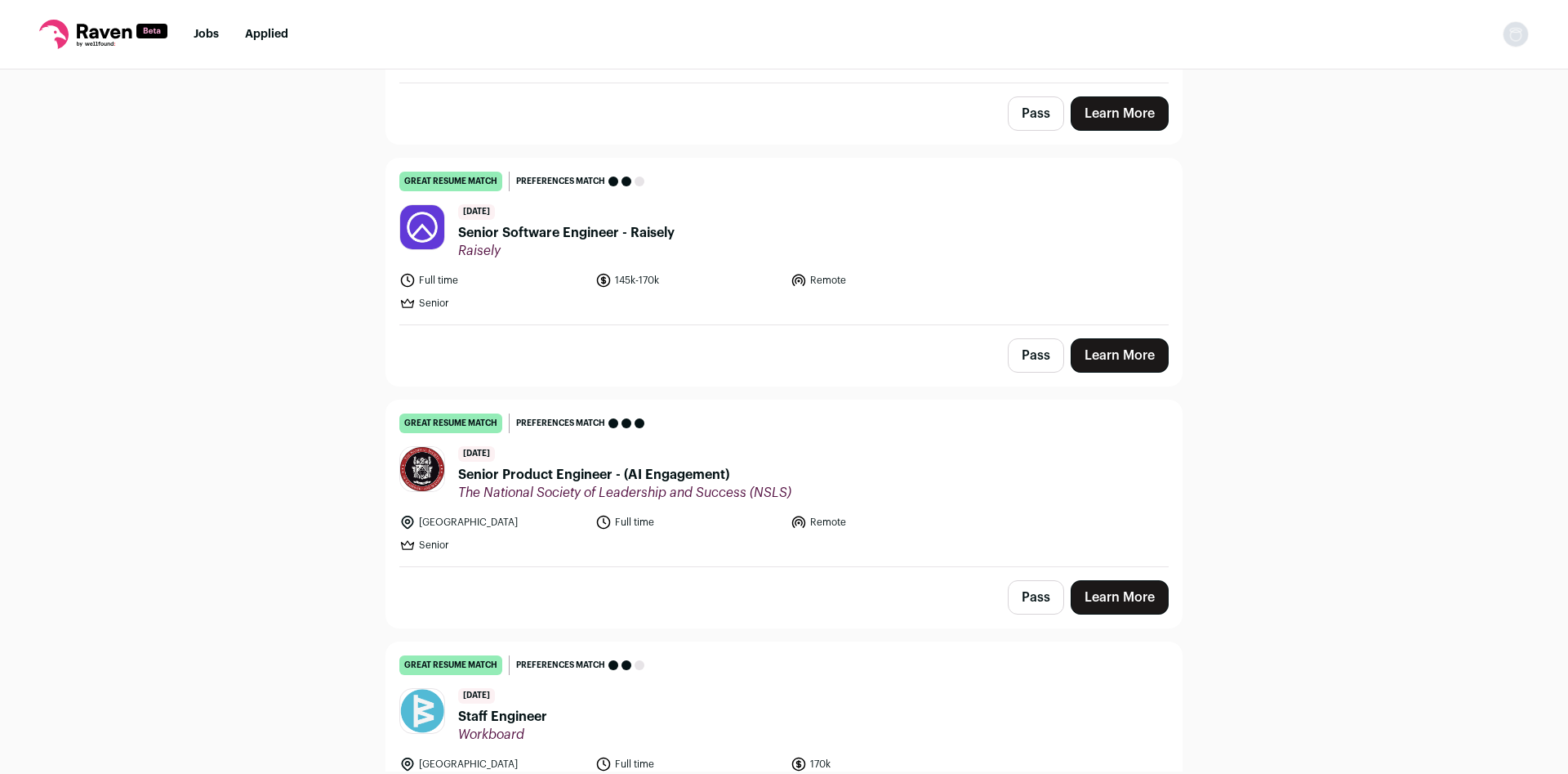
click at [1040, 580] on button "Pass" at bounding box center [1035, 597] width 56 height 35
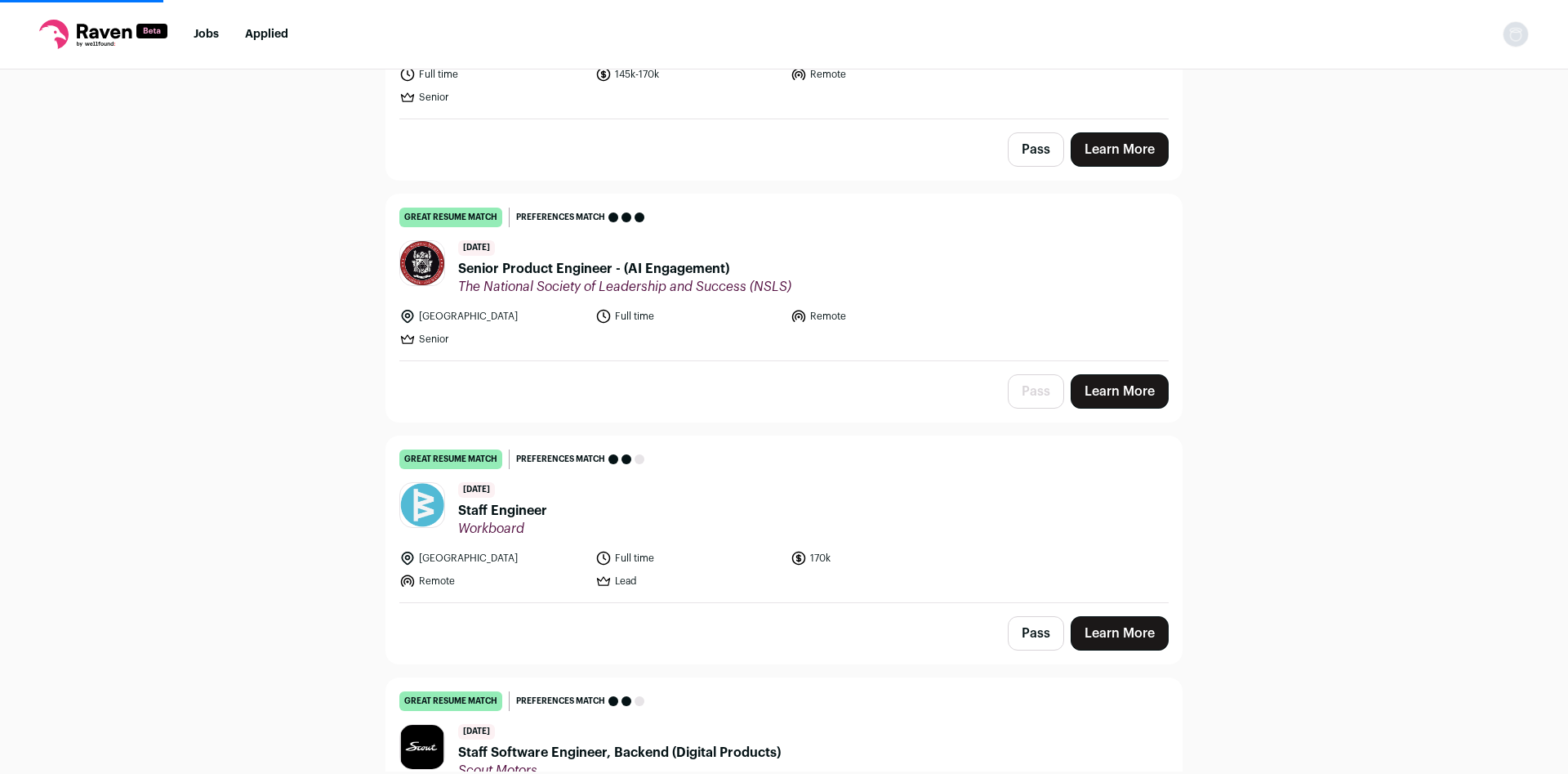
scroll to position [5178, 0]
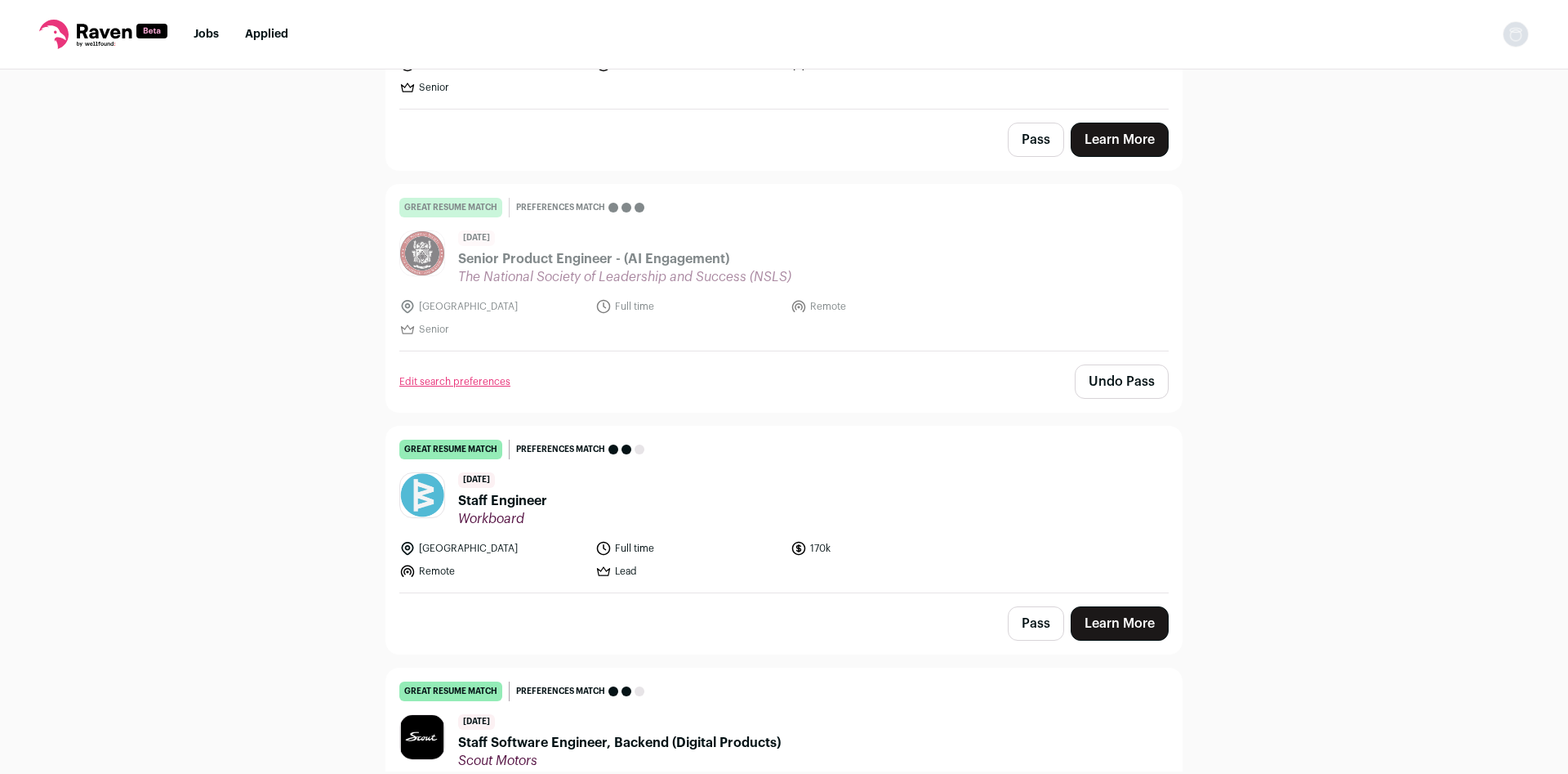
click at [564, 489] on header "3 days ago Staff Engineer Workboard" at bounding box center [784, 499] width 769 height 55
click at [1035, 607] on button "Pass" at bounding box center [1035, 624] width 56 height 35
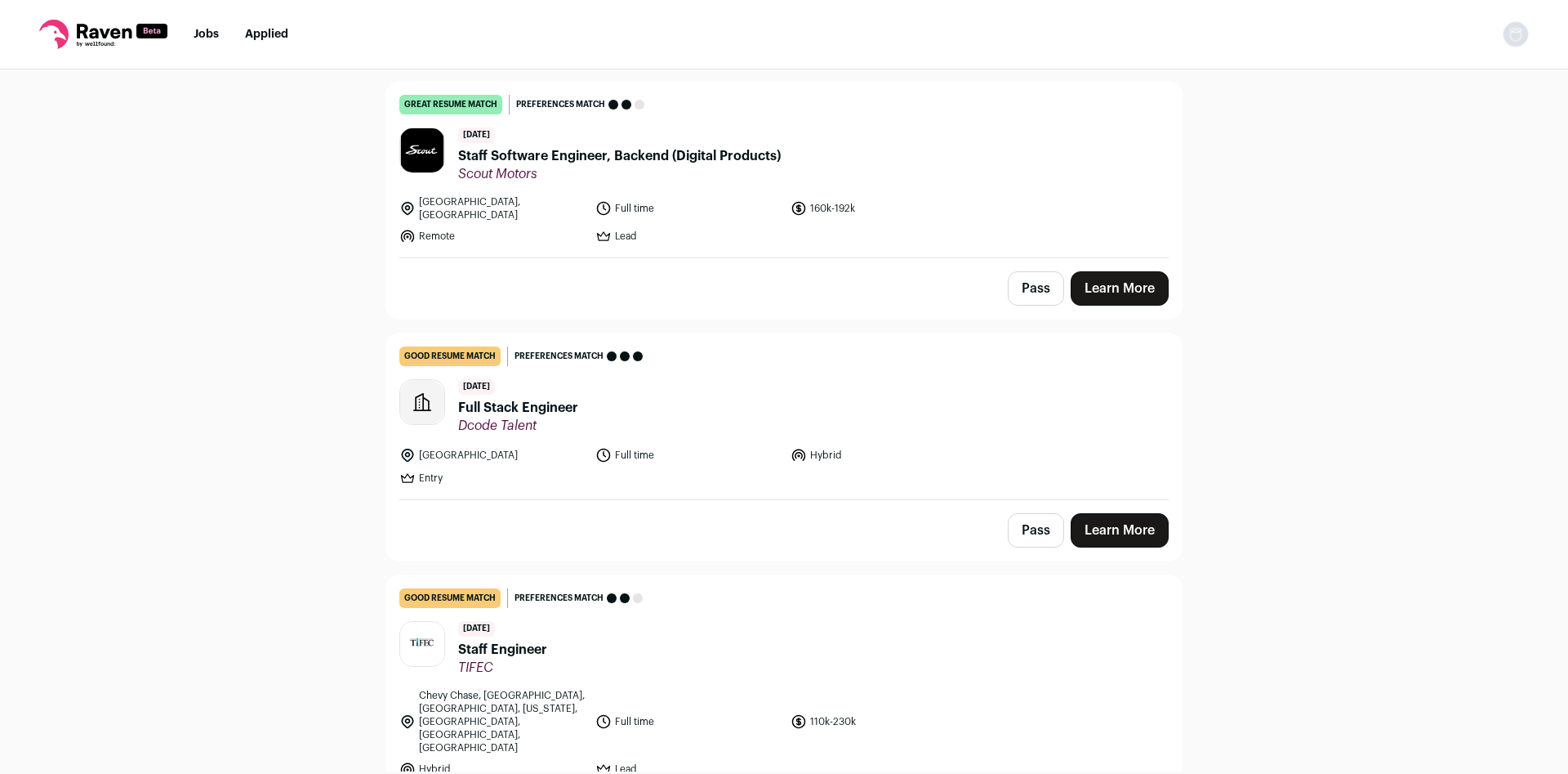
scroll to position [5825, 0]
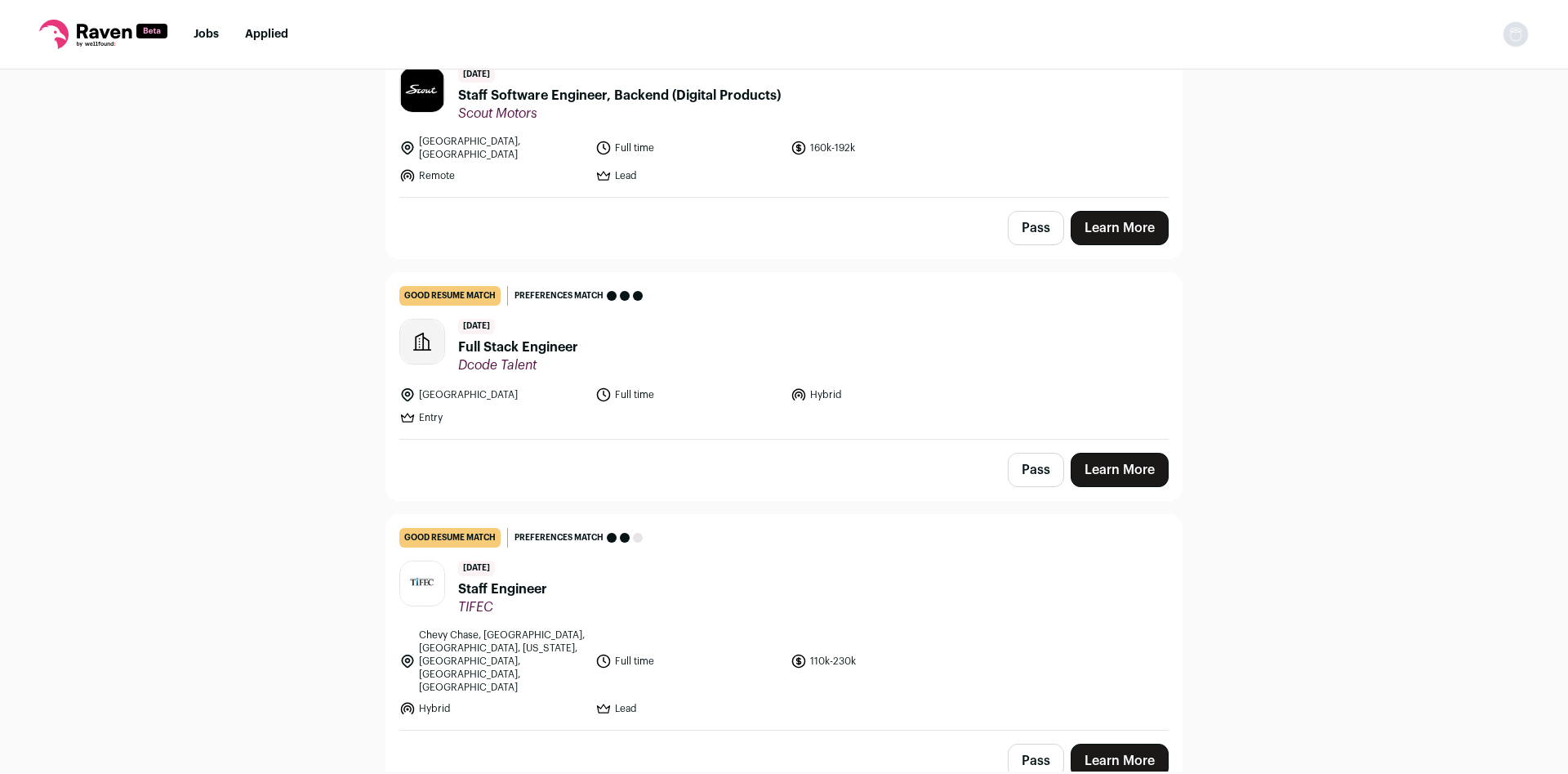
click at [1041, 452] on button "Pass" at bounding box center [1035, 470] width 56 height 35
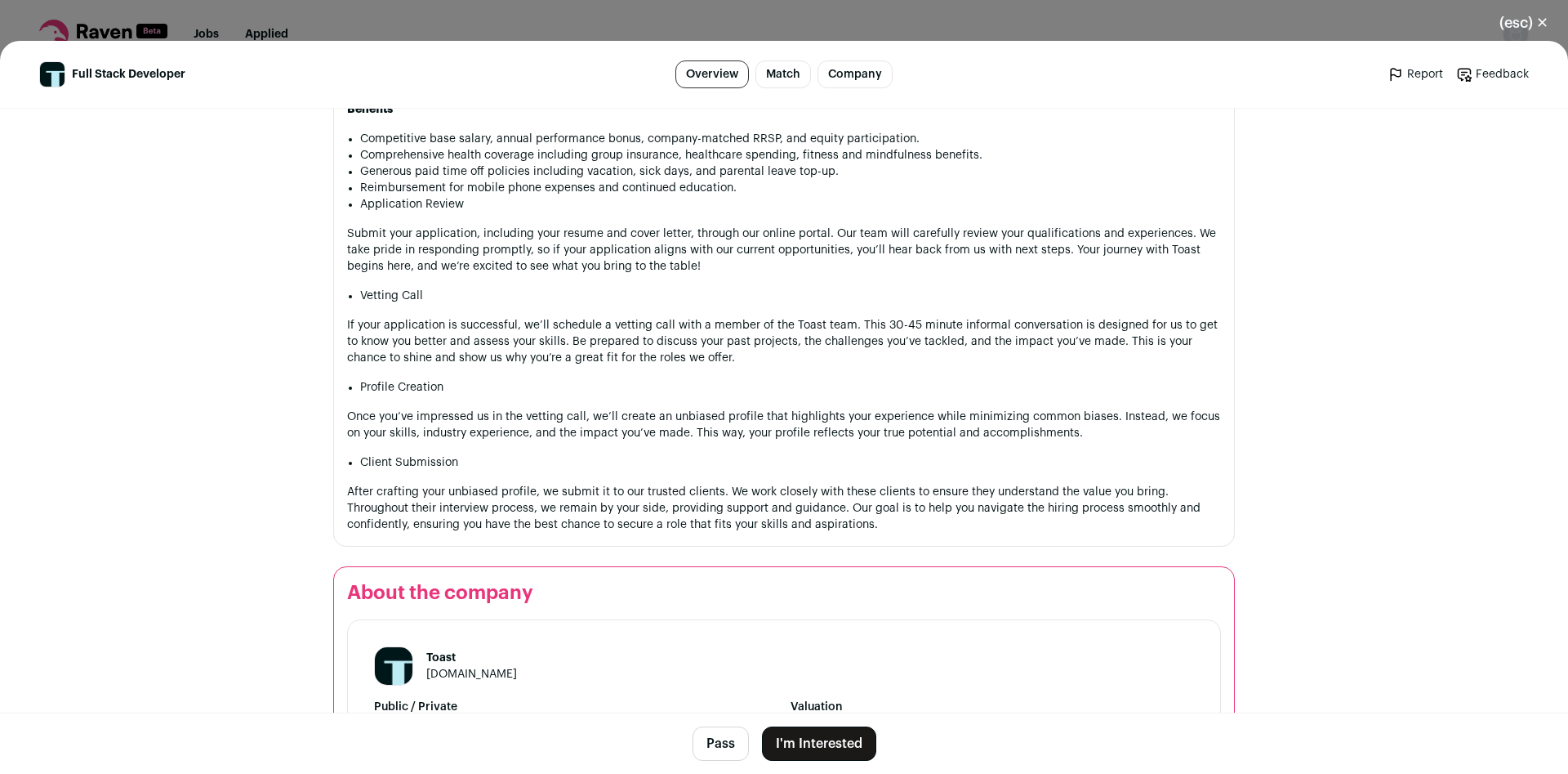
scroll to position [1294, 0]
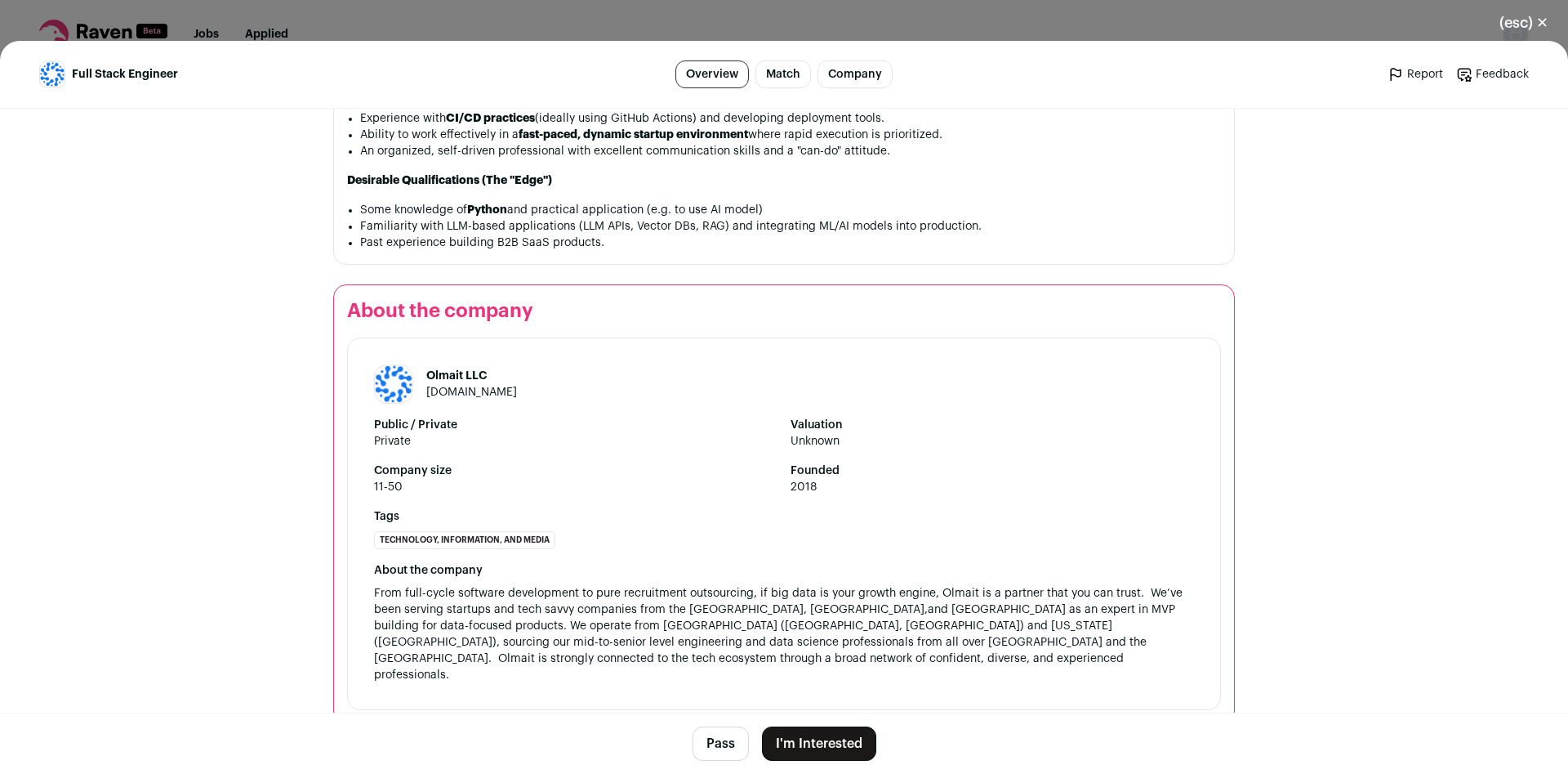
scroll to position [1582, 0]
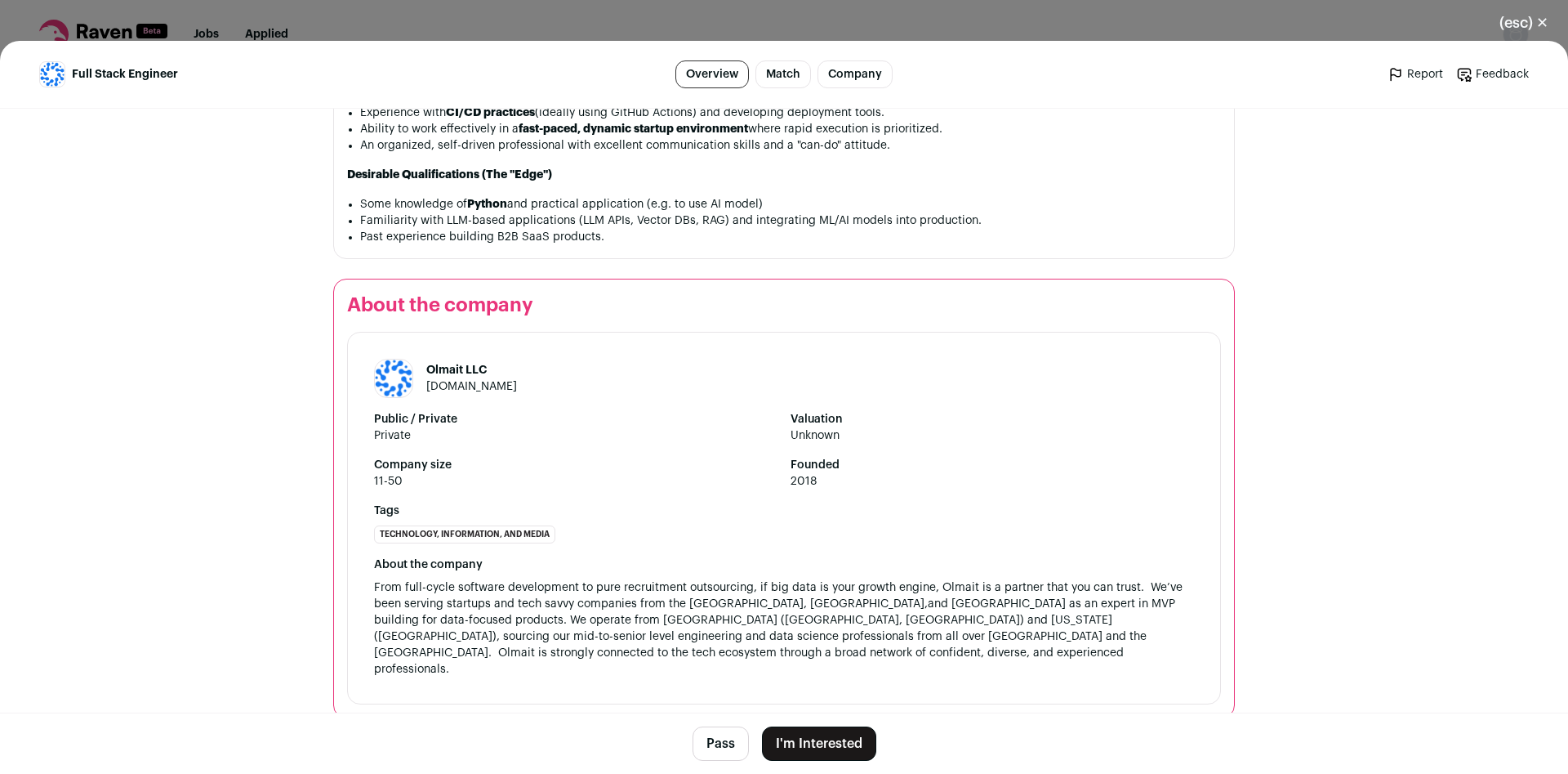
click at [802, 738] on button "I'm Interested" at bounding box center [820, 744] width 114 height 35
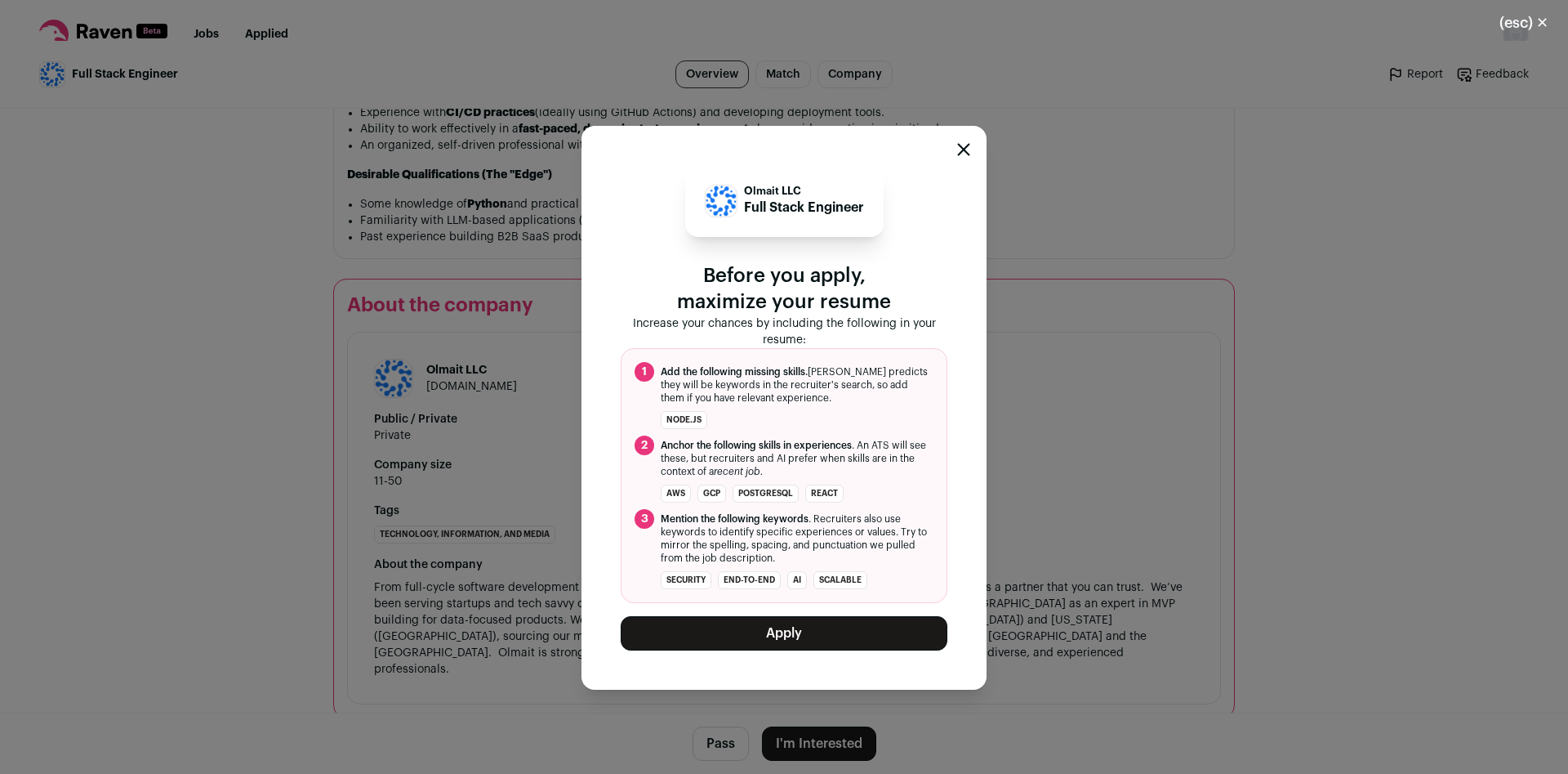
click at [804, 635] on button "Apply" at bounding box center [784, 634] width 327 height 35
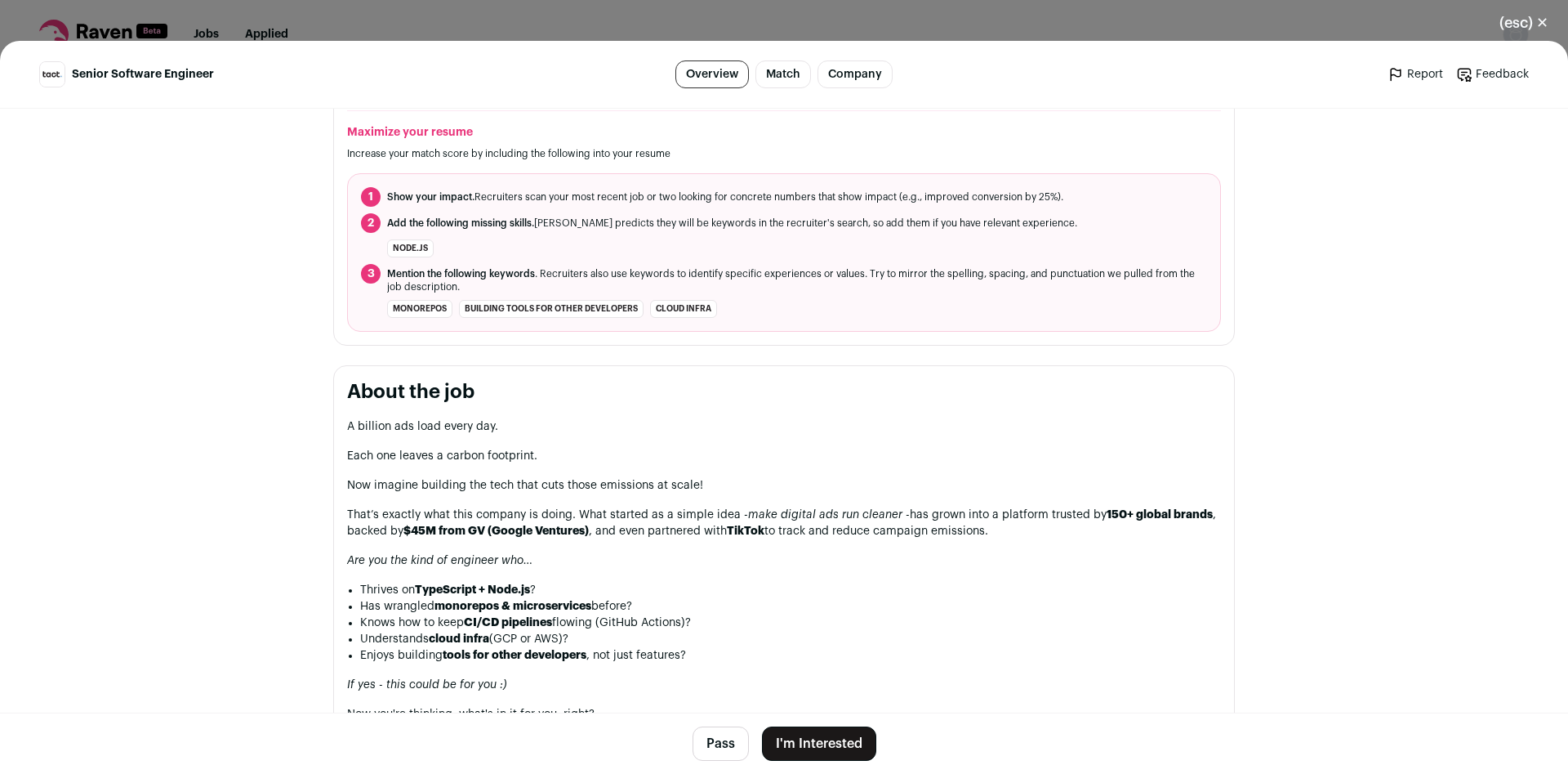
scroll to position [535, 0]
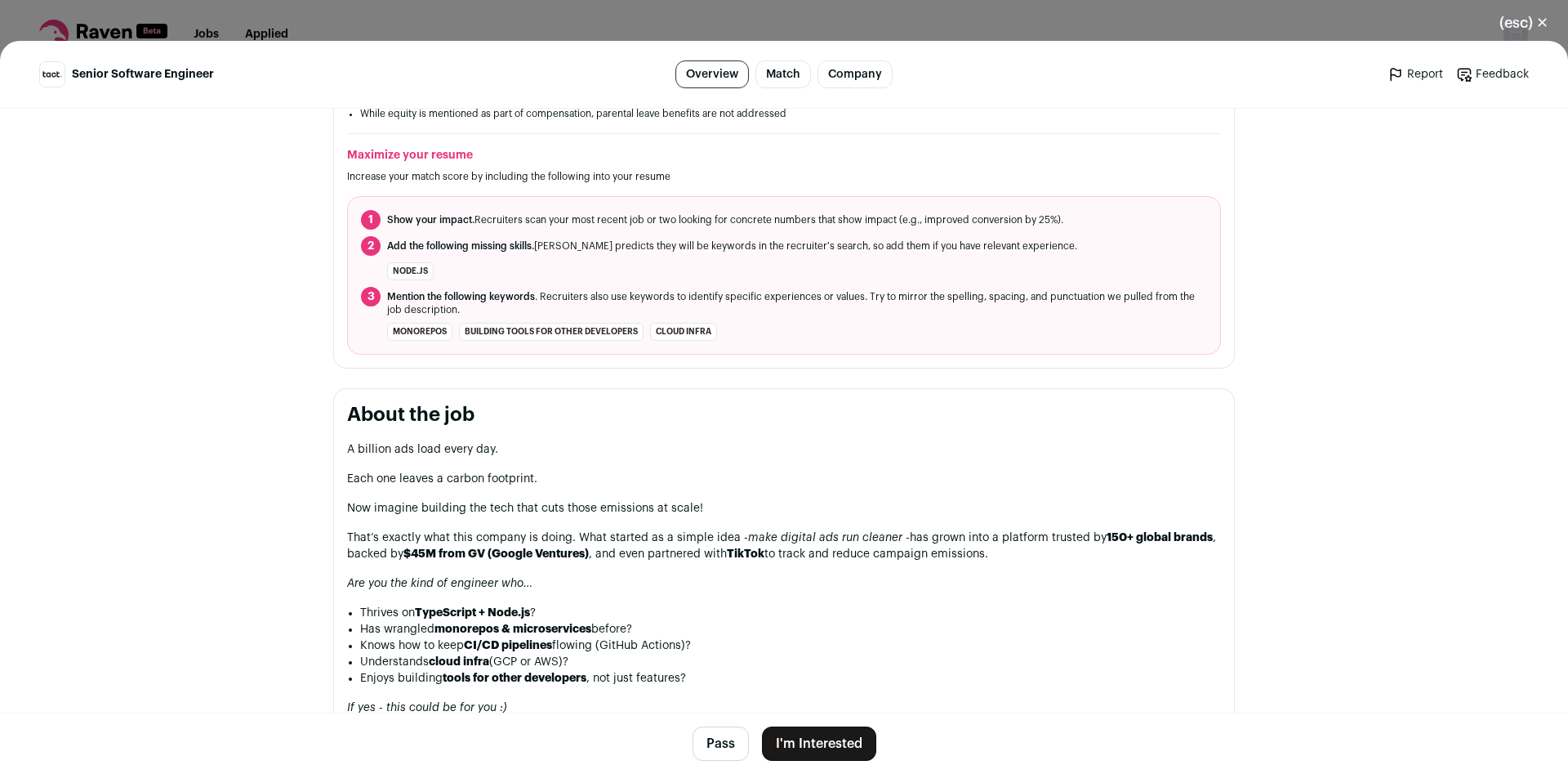
click at [709, 748] on button "Pass" at bounding box center [720, 744] width 56 height 35
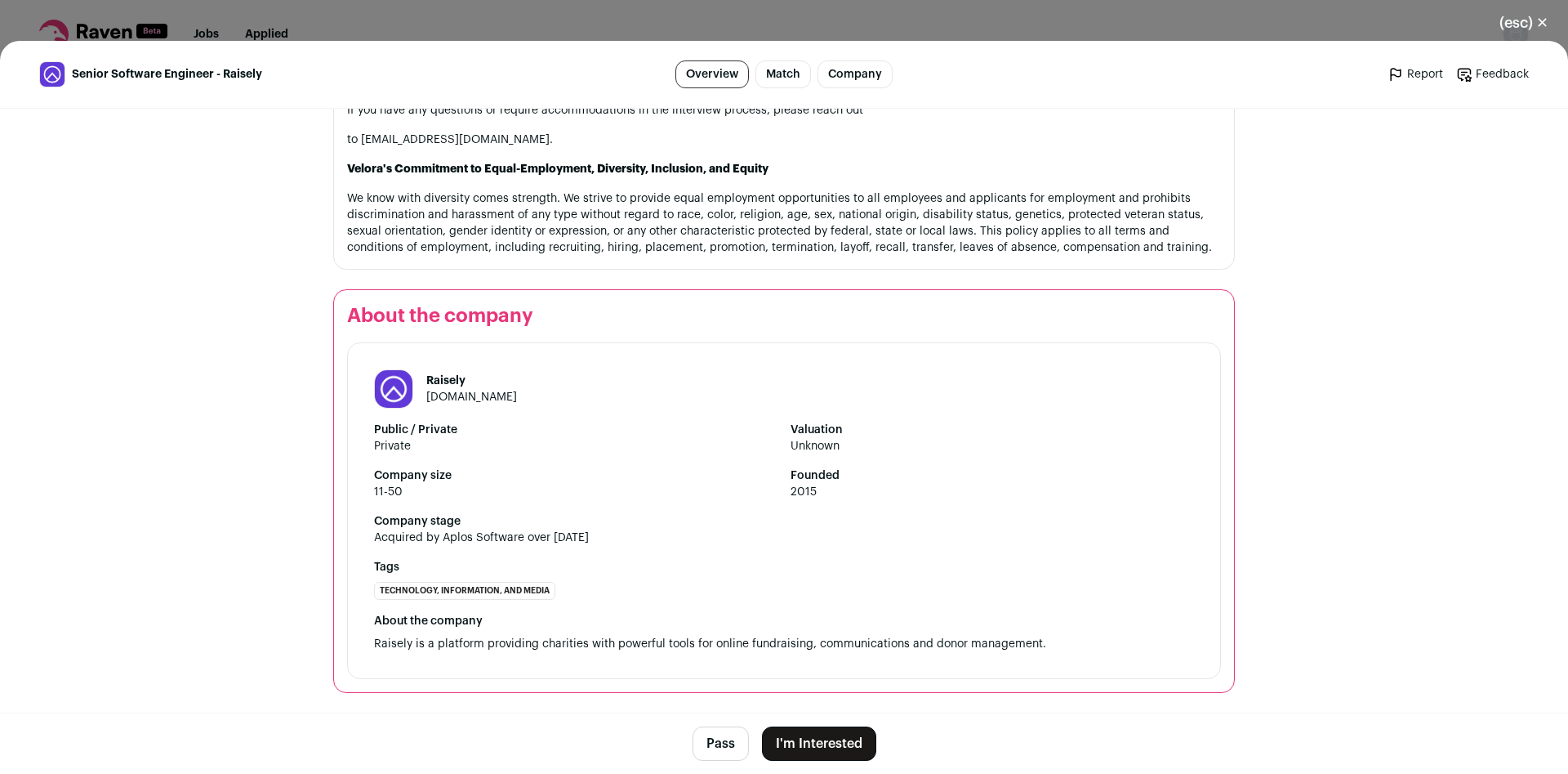
scroll to position [2179, 0]
